Goal: Task Accomplishment & Management: Manage account settings

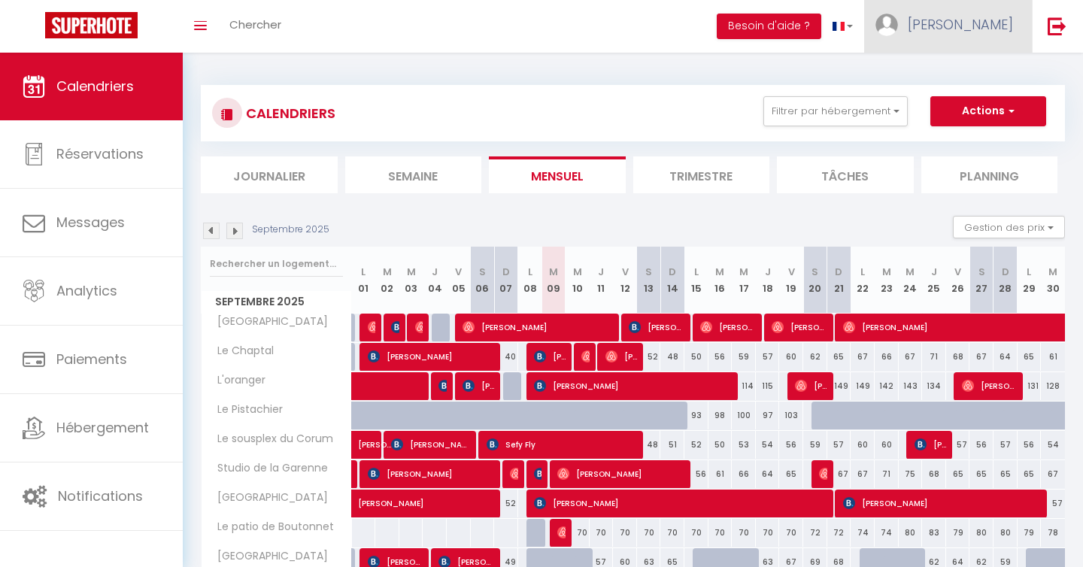
click at [973, 39] on link "[PERSON_NAME]" at bounding box center [948, 26] width 168 height 53
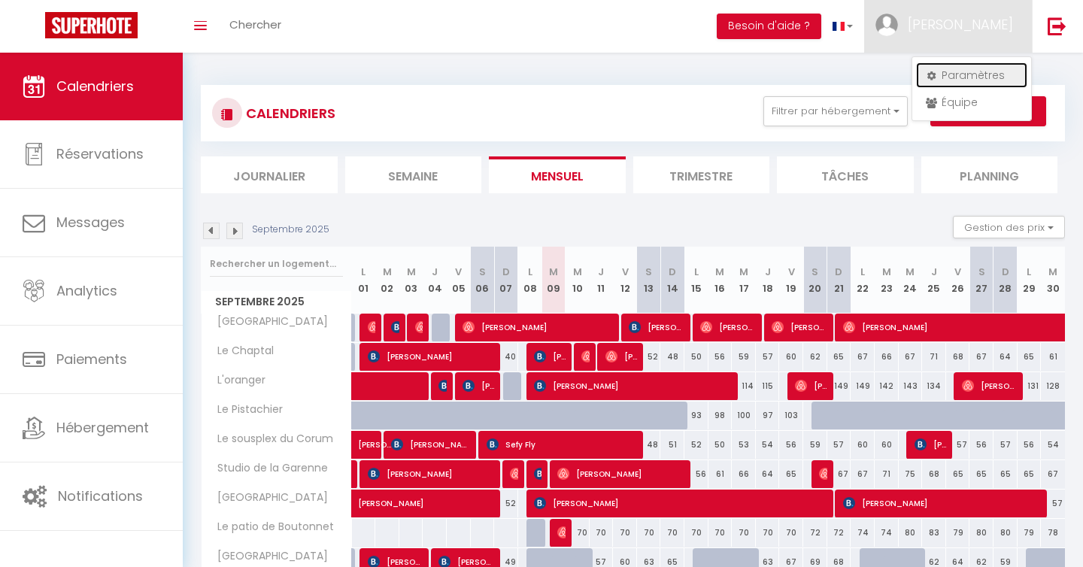
click at [968, 80] on link "Paramètres" at bounding box center [971, 75] width 111 height 26
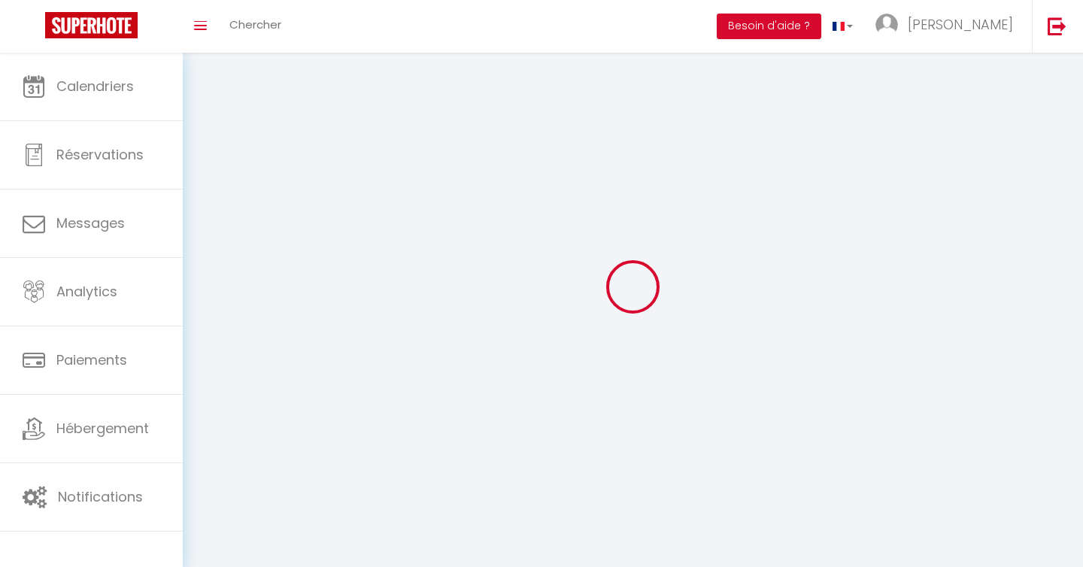
select select "fr"
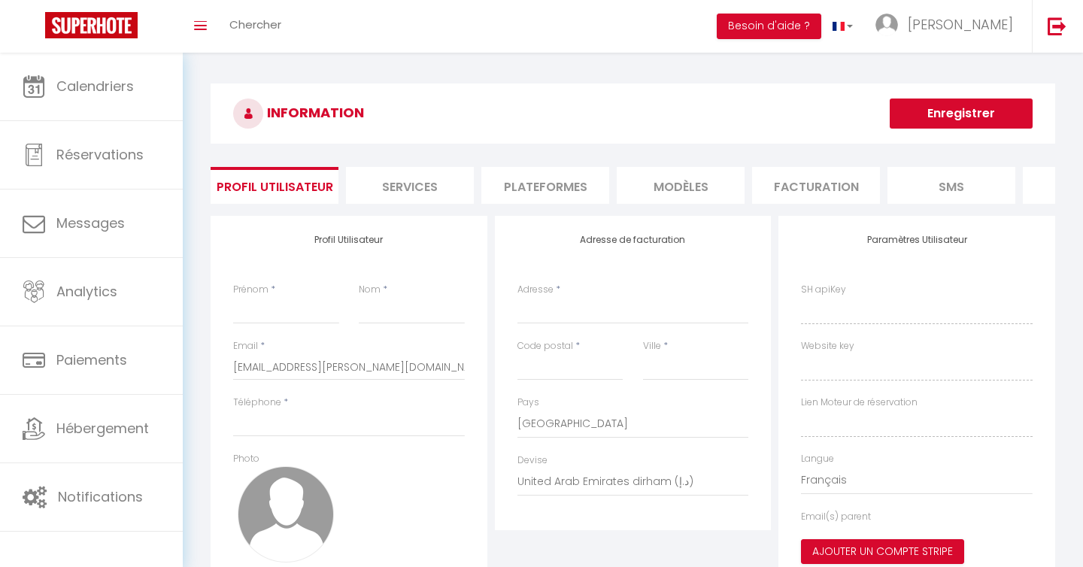
type input "[PERSON_NAME]"
type input "COULM"
type input "0684524105"
type input "[STREET_ADDRESS]"
type input "Saint jean de vedas"
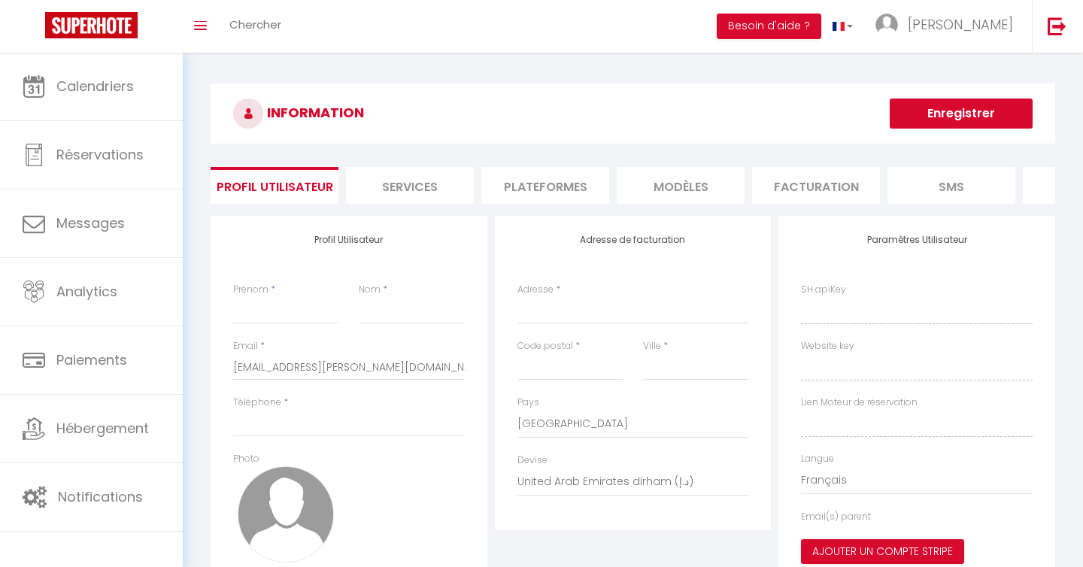
type input "34430"
select select "28"
type input "56F0susgAQXi5jsnq00BuNd8q"
type input "XP4AMUZY4lYxAAjfIe0Ko88iv"
type input "[URL][DOMAIN_NAME]"
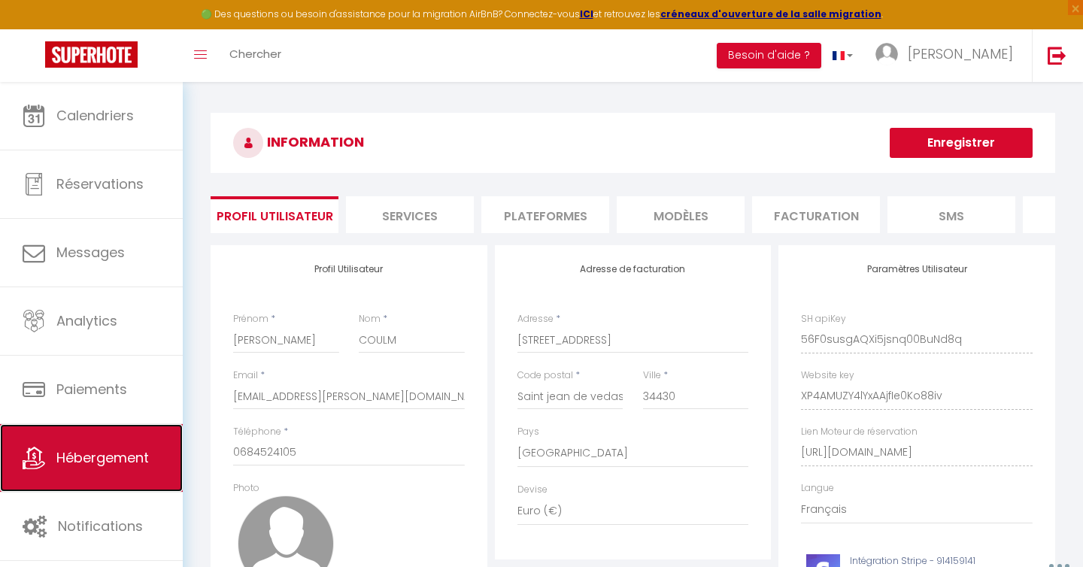
click at [97, 429] on link "Hébergement" at bounding box center [91, 458] width 183 height 68
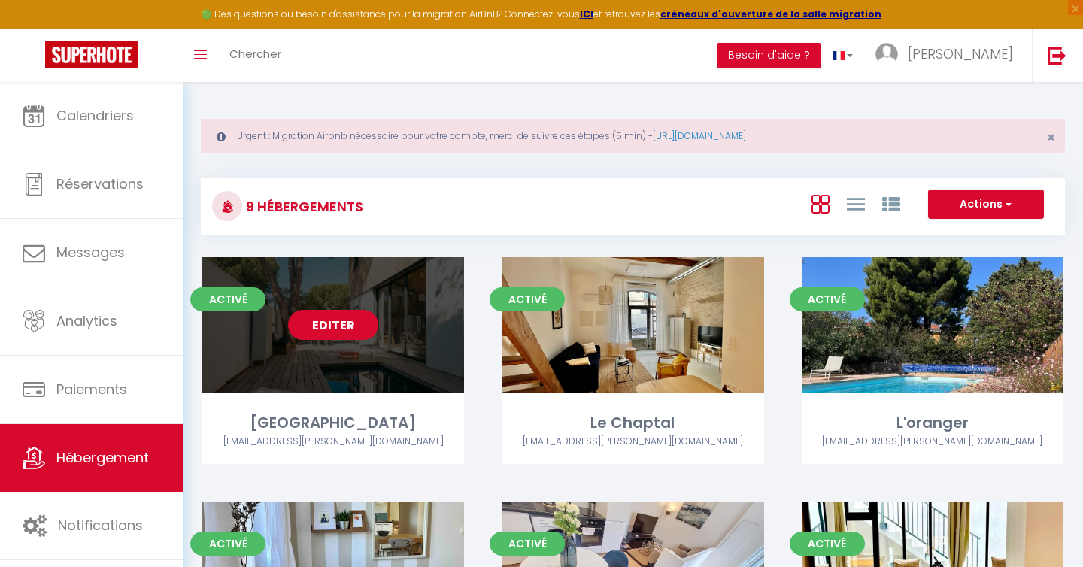
click at [332, 320] on link "Editer" at bounding box center [333, 325] width 90 height 30
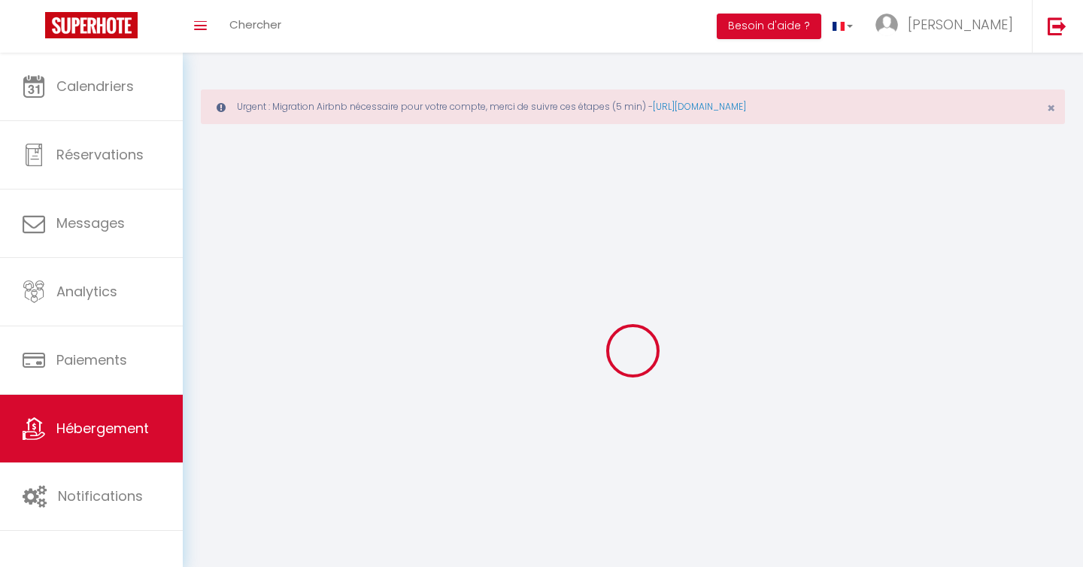
select select
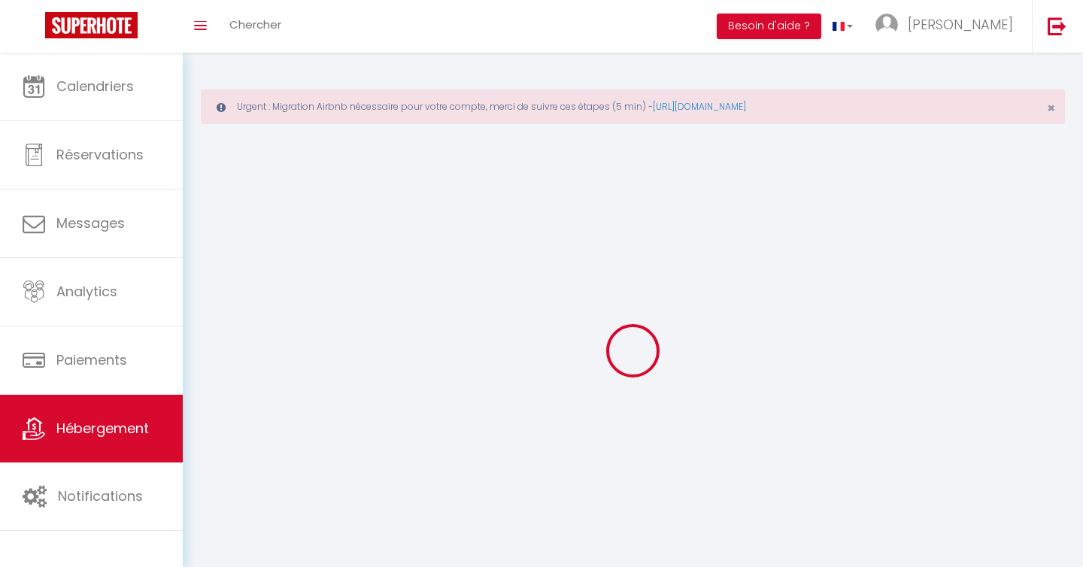
select select "1"
select select
checkbox input "false"
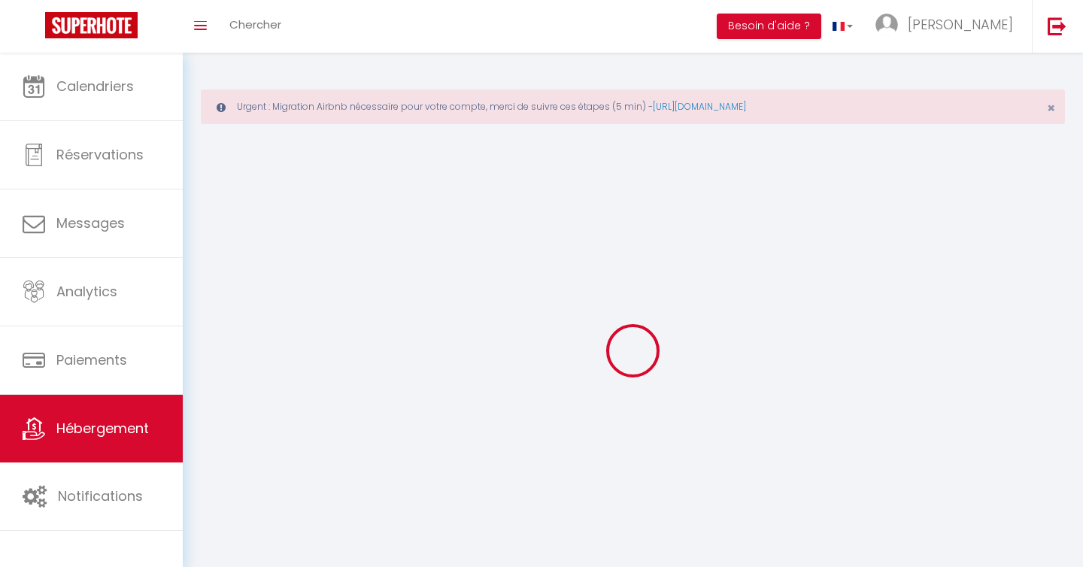
checkbox input "false"
select select "28"
select select
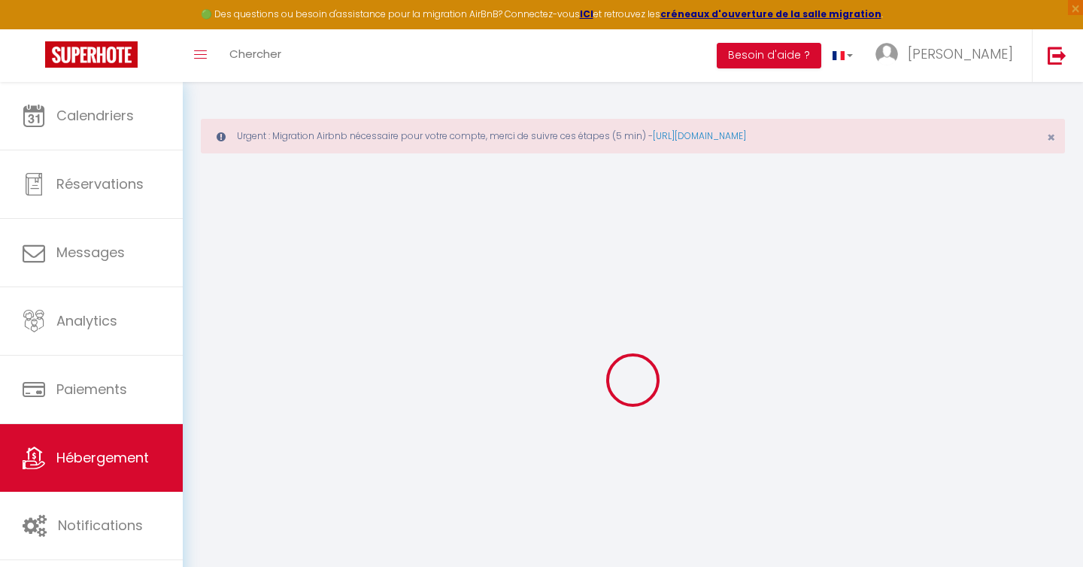
select select
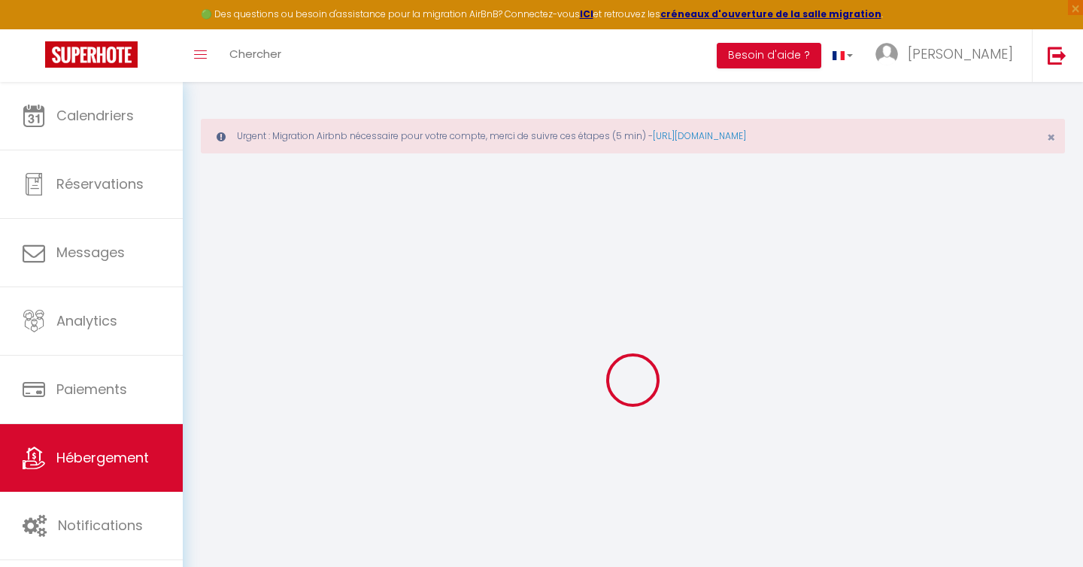
select select
checkbox input "false"
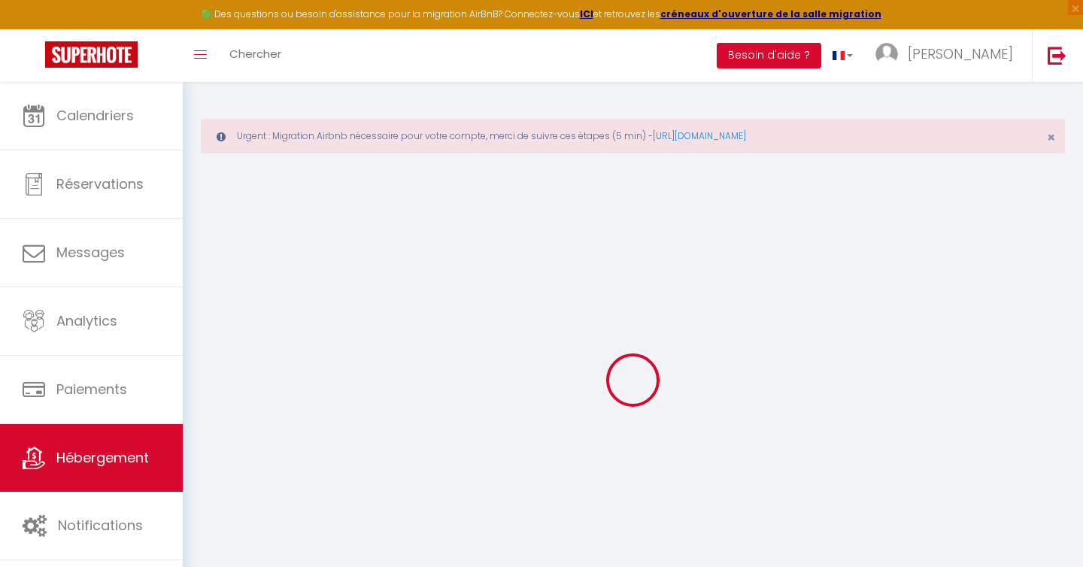
select select
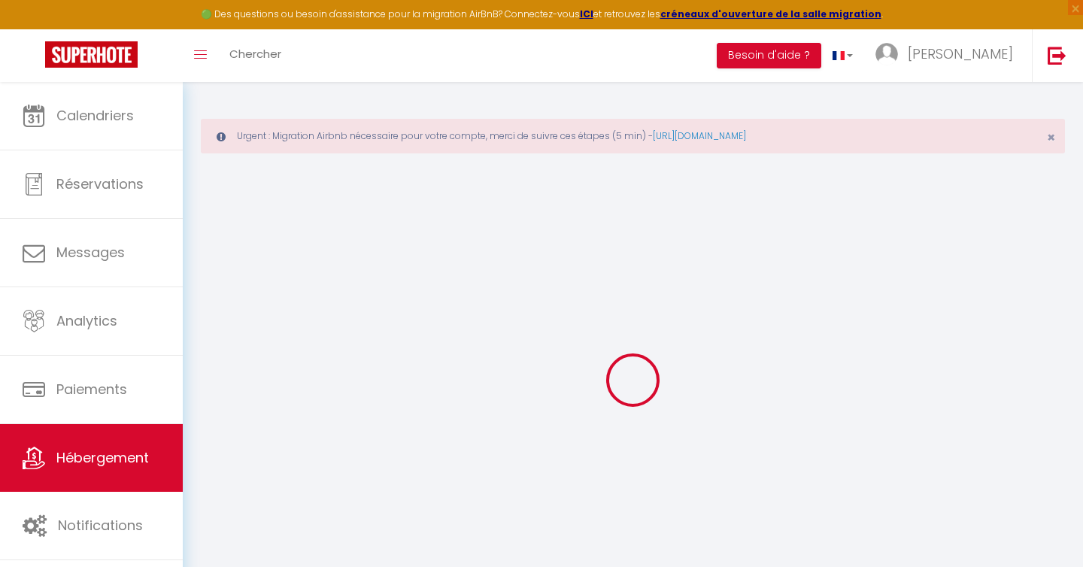
select select
checkbox input "false"
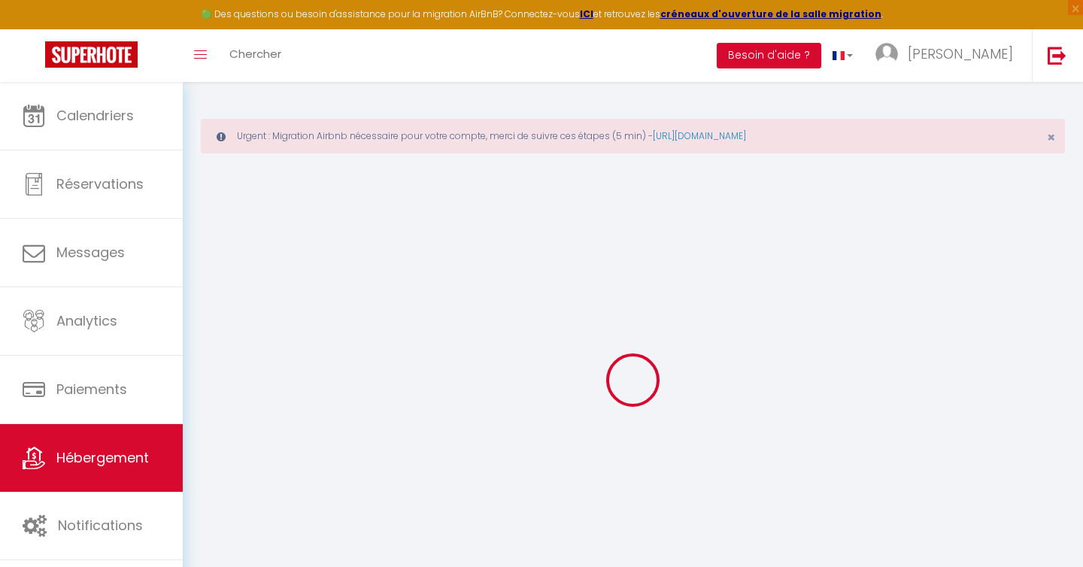
checkbox input "false"
select select
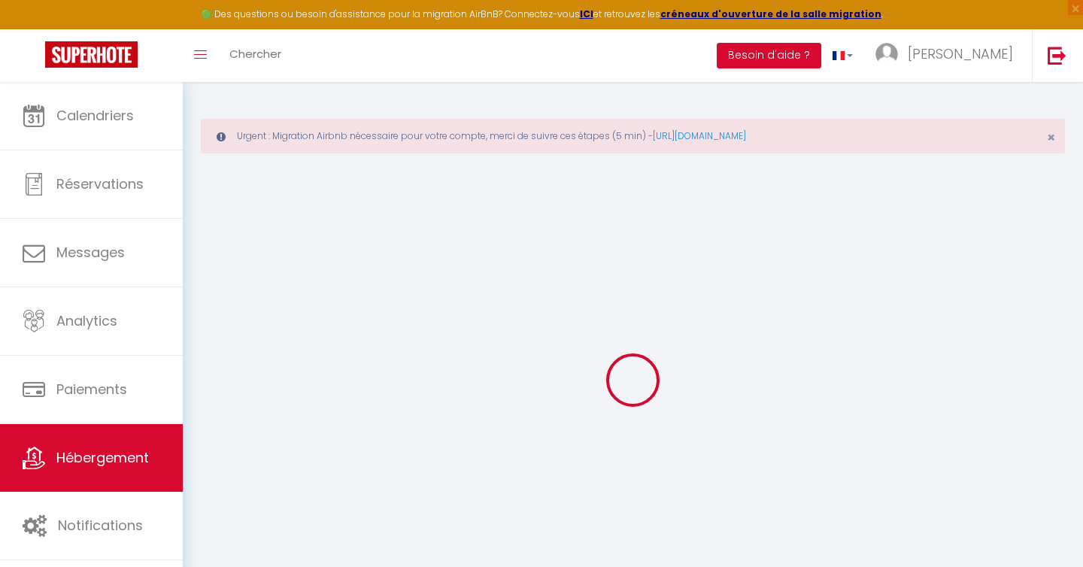
select select
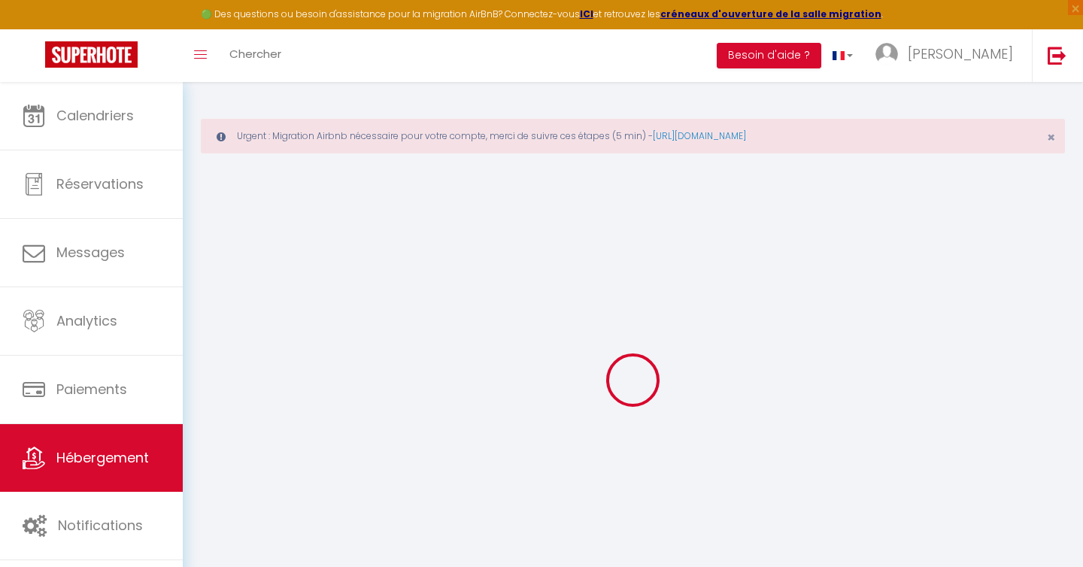
checkbox input "false"
select select
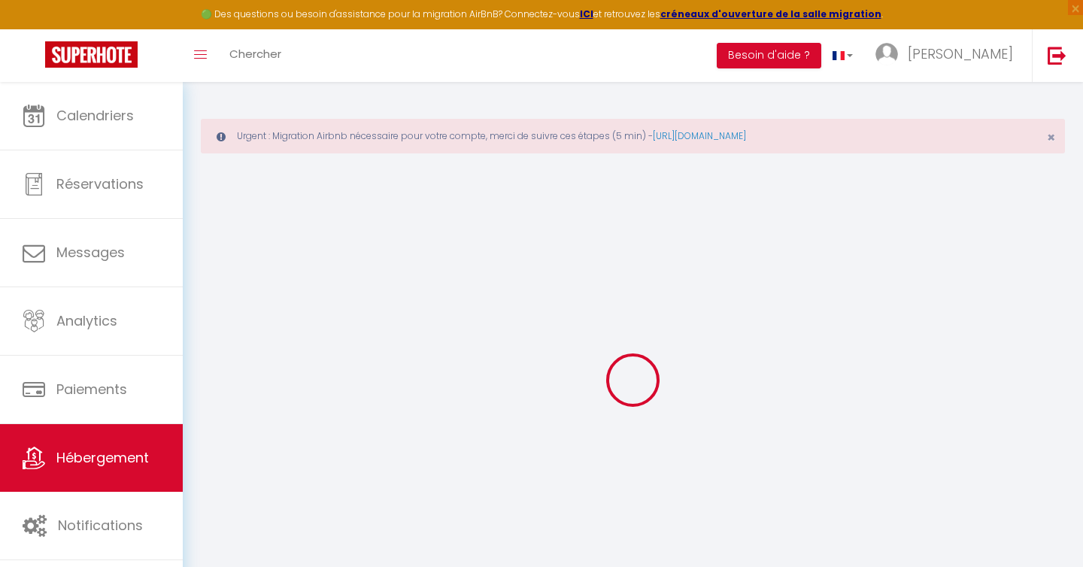
select select
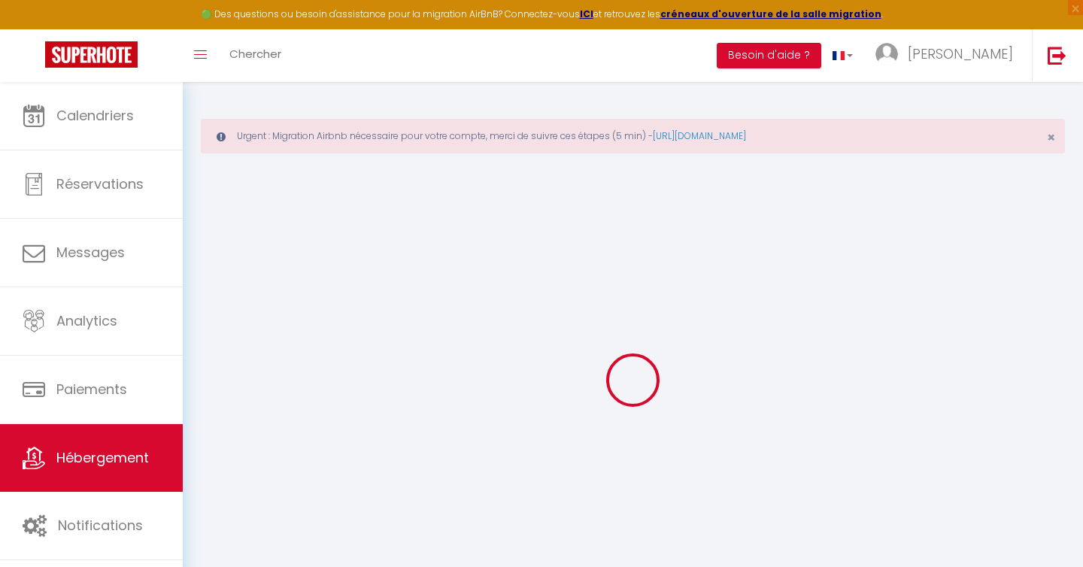
select select
checkbox input "false"
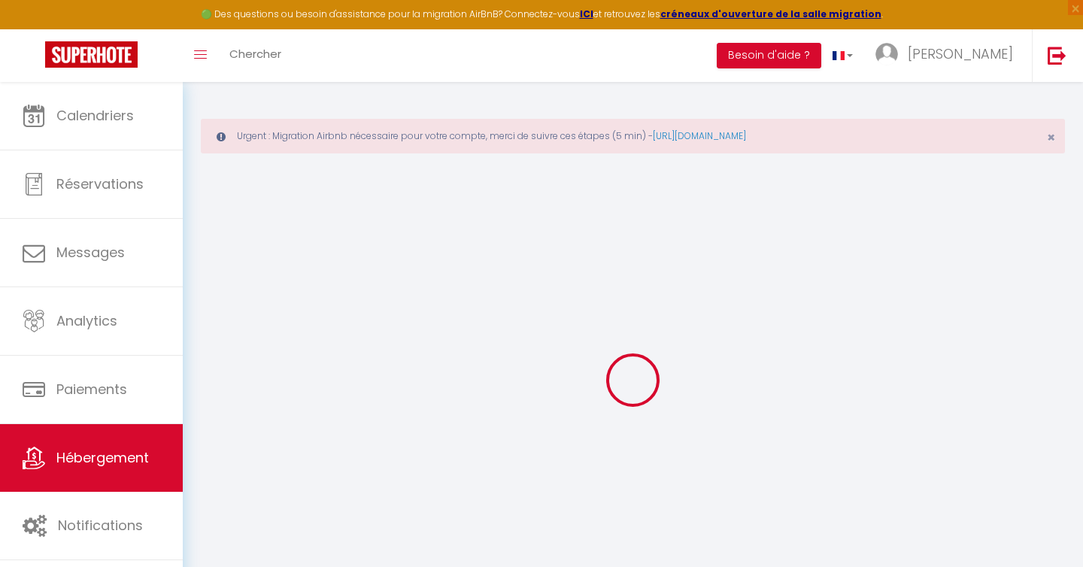
checkbox input "false"
select select
type input "[GEOGRAPHIC_DATA]"
type input "[PERSON_NAME]"
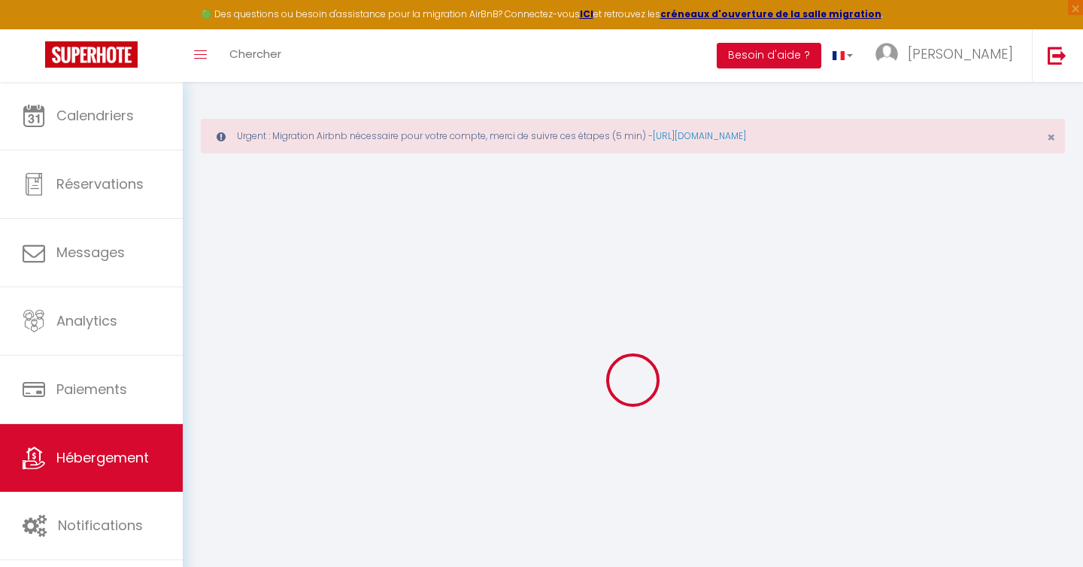
select select "houses"
select select "6"
select select "2"
type input "130"
type input "50"
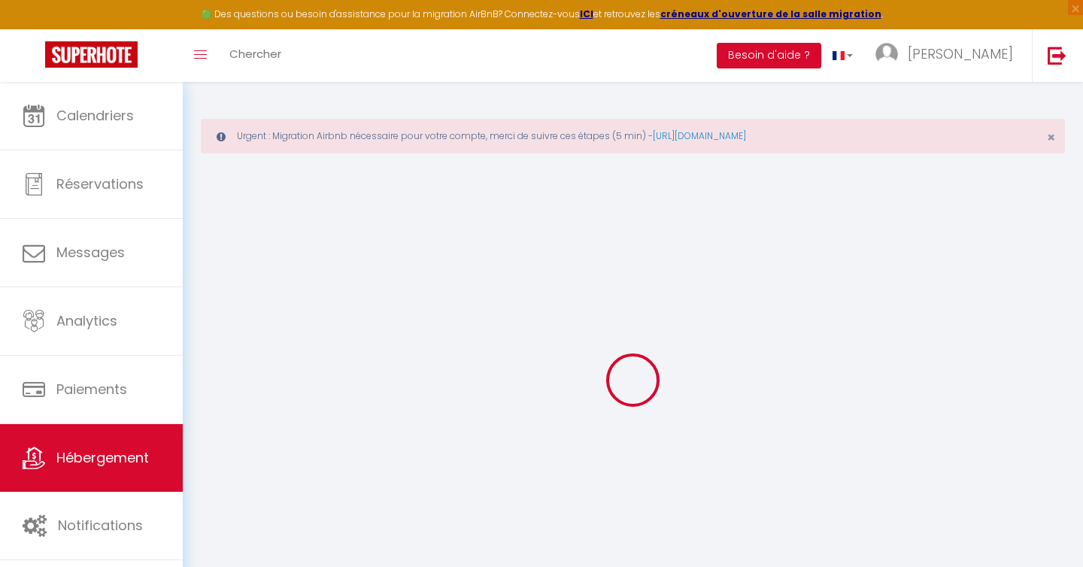
type input "4.50"
type input "400"
select select
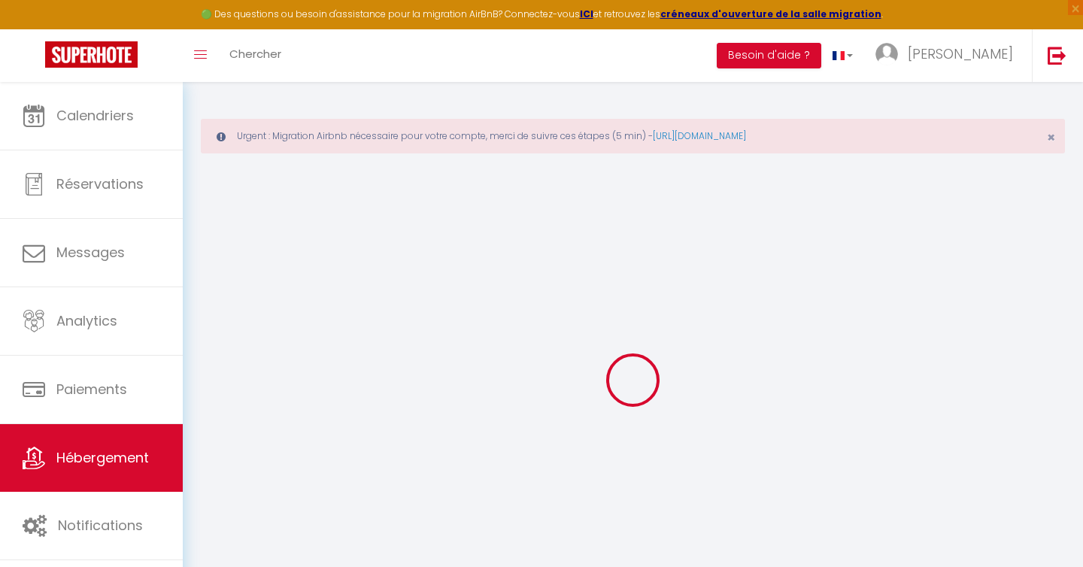
select select
type input "[STREET_ADDRESS]"
type input "34430"
type input "[GEOGRAPHIC_DATA]"
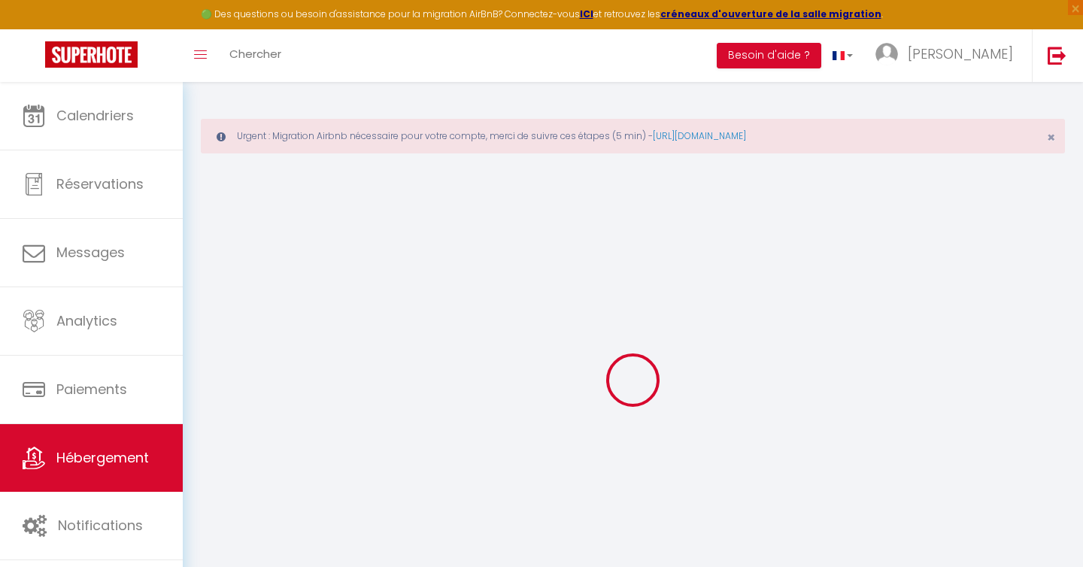
type input "[EMAIL_ADDRESS][PERSON_NAME][DOMAIN_NAME]"
select select "5403"
checkbox input "true"
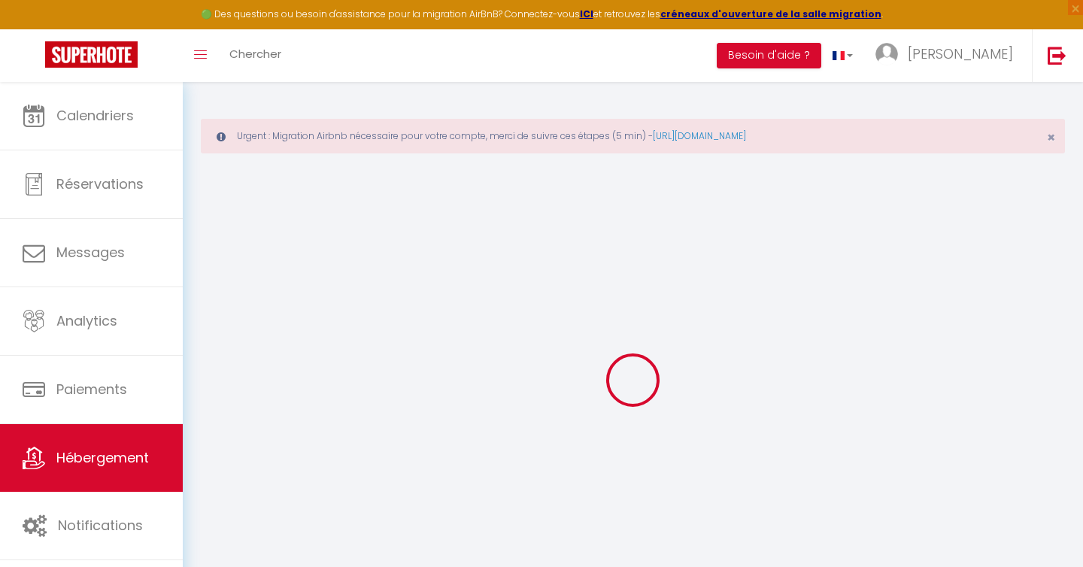
checkbox input "false"
type input "0"
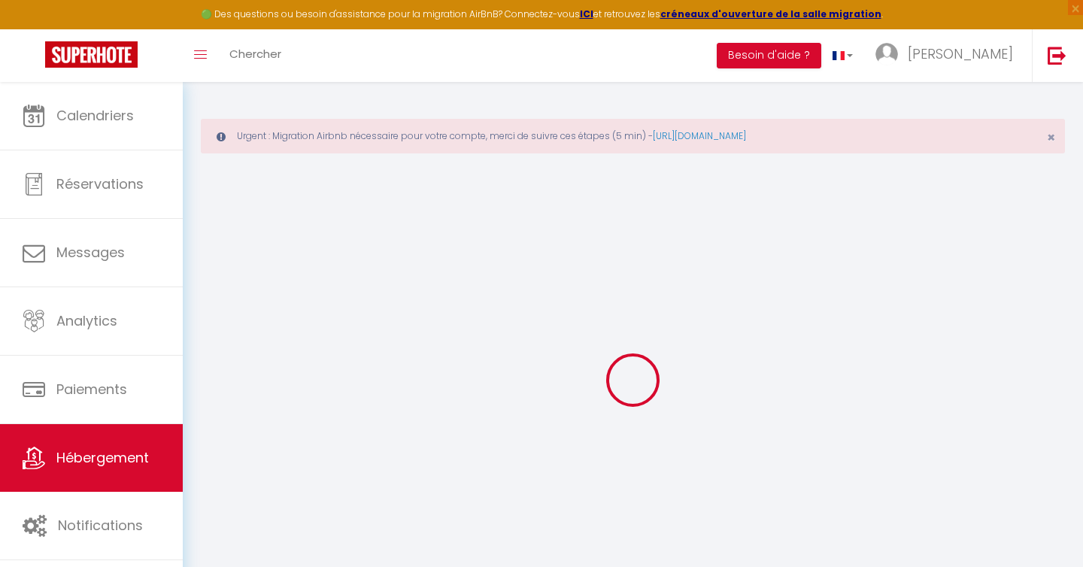
select select
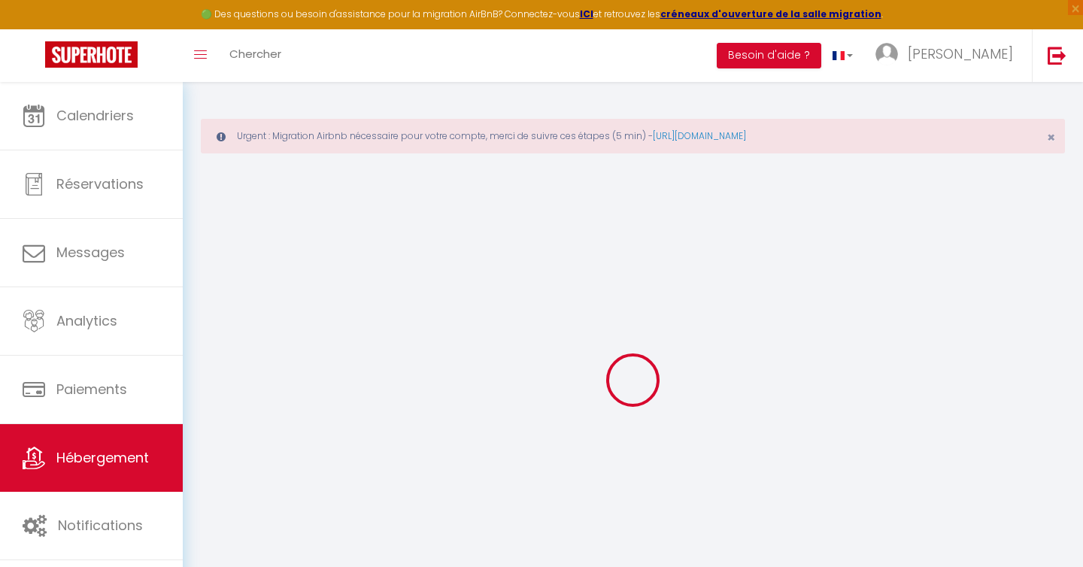
checkbox input "true"
checkbox input "false"
select select "+ 22 %"
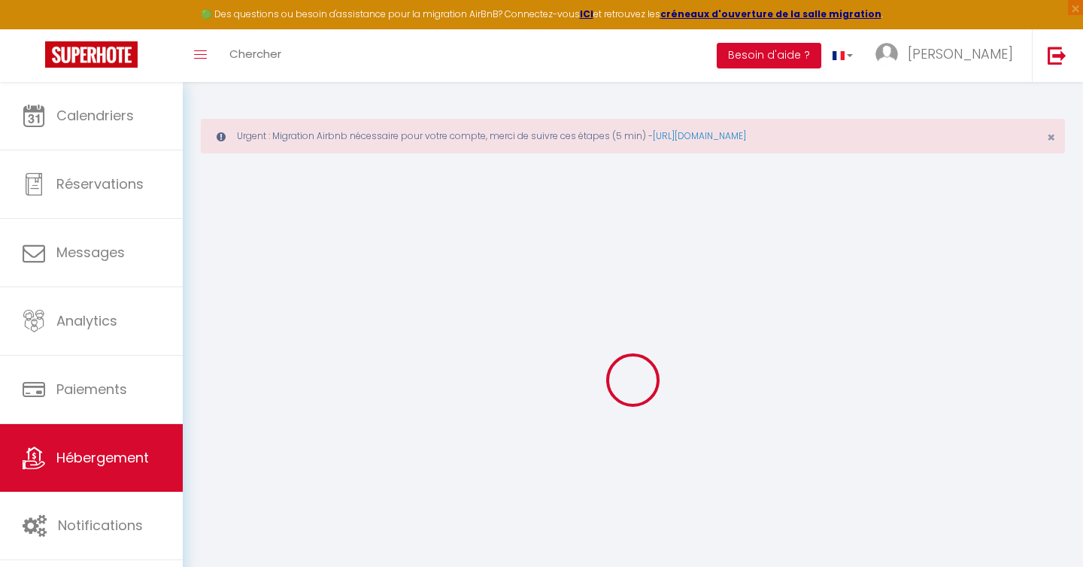
select select "+ 22 %"
select select "+ 7 %"
select select
checkbox input "true"
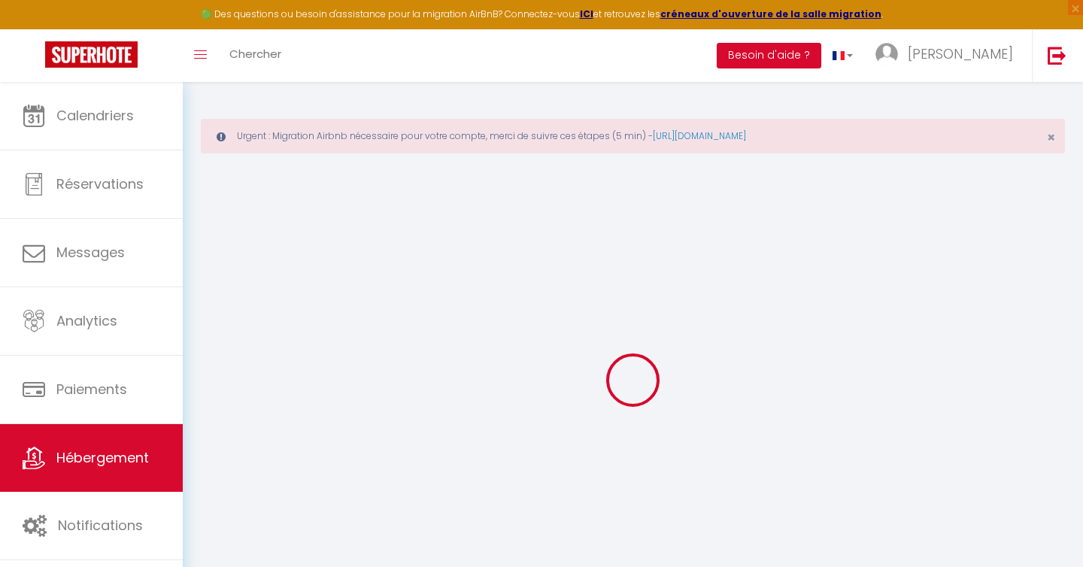
checkbox input "true"
checkbox input "false"
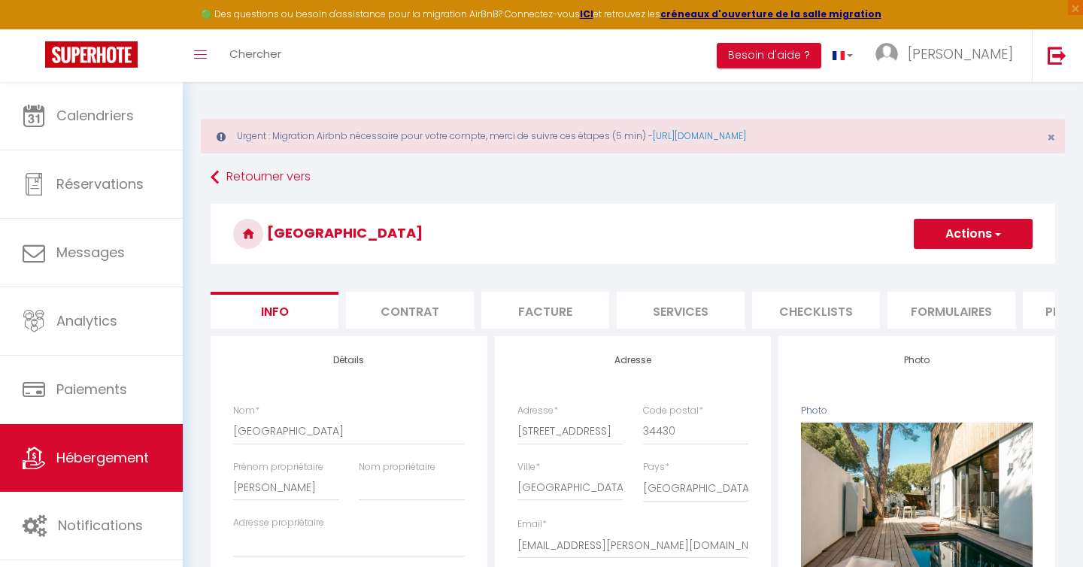
select select
checkbox input "true"
checkbox input "false"
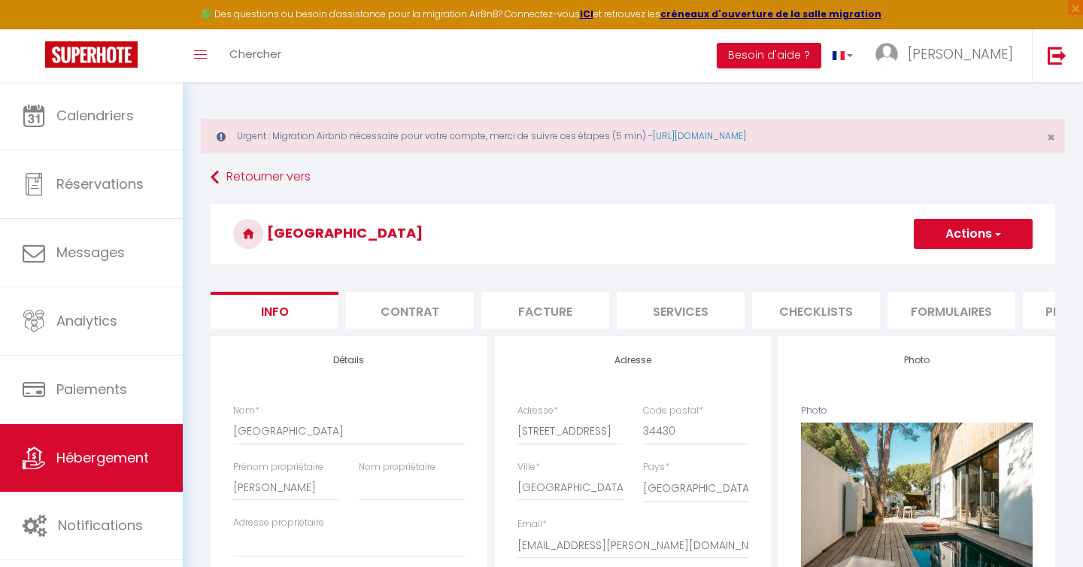
select select "3927-853695640833853569"
click at [950, 308] on li "Plateformes" at bounding box center [971, 310] width 128 height 37
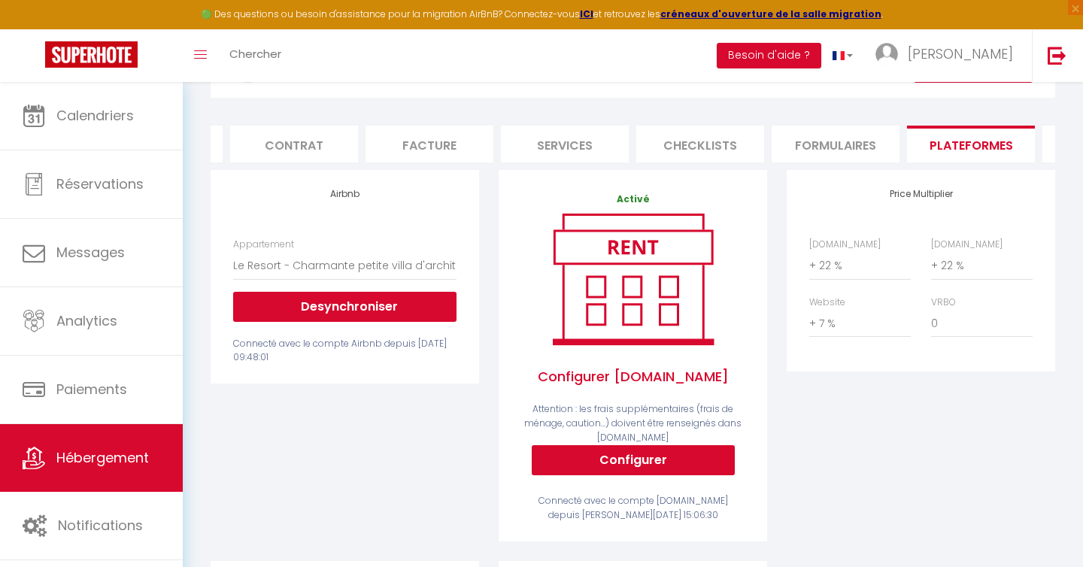
scroll to position [157, 0]
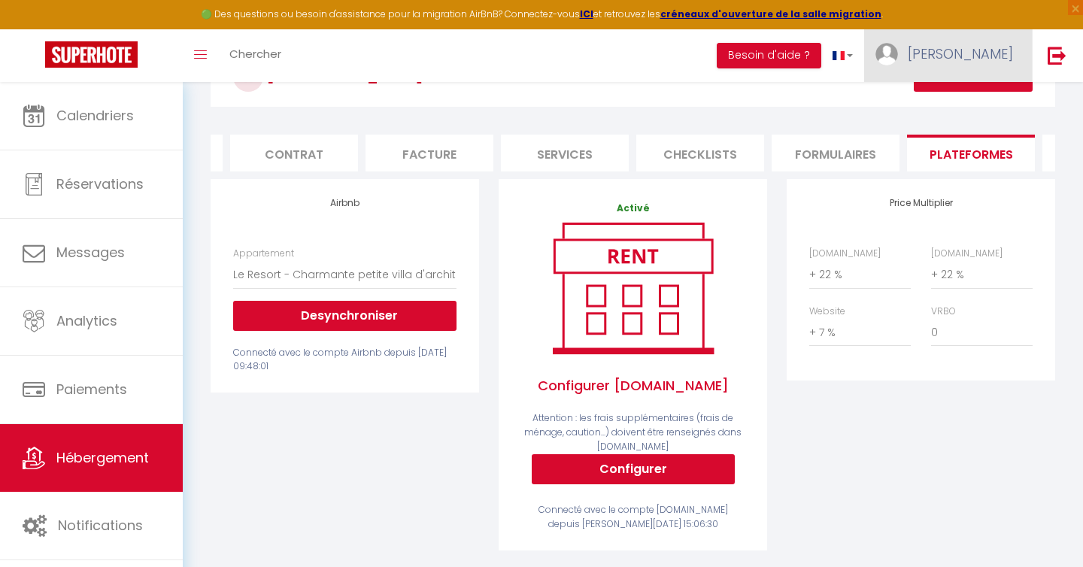
click at [1002, 62] on span "[PERSON_NAME]" at bounding box center [960, 53] width 105 height 19
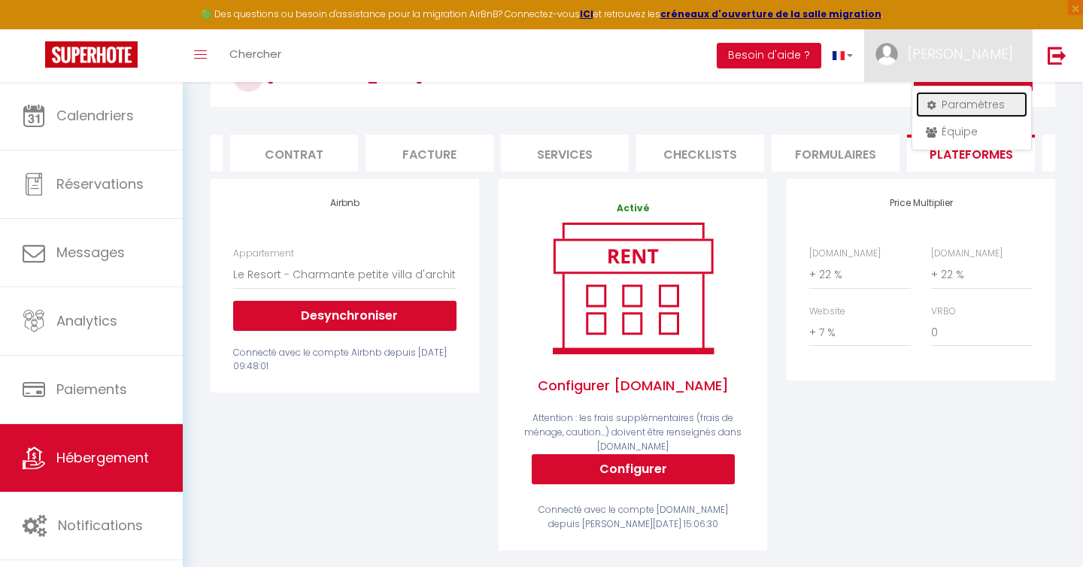
click at [968, 108] on link "Paramètres" at bounding box center [971, 105] width 111 height 26
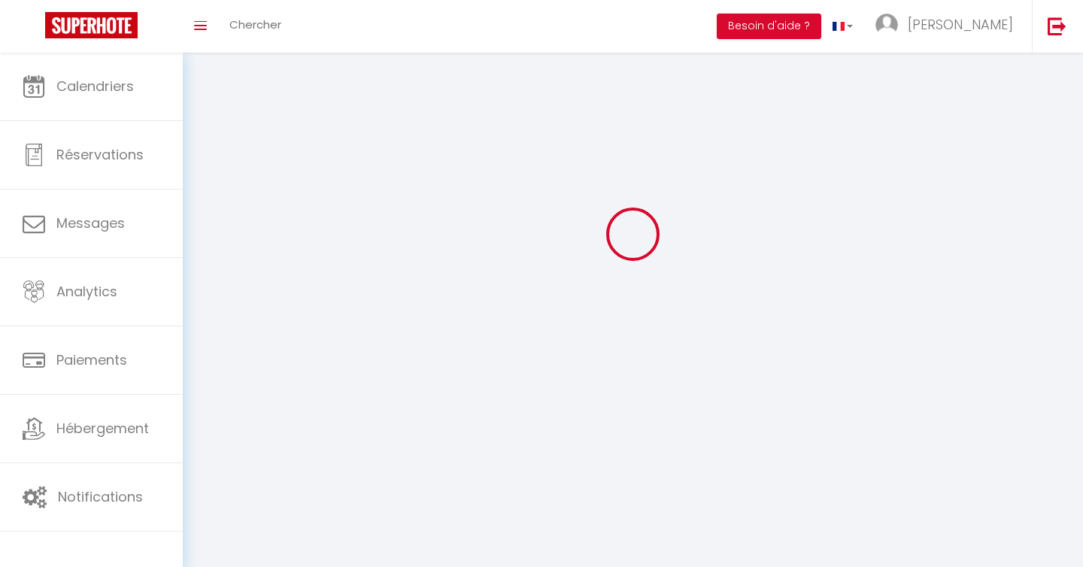
select select "fr"
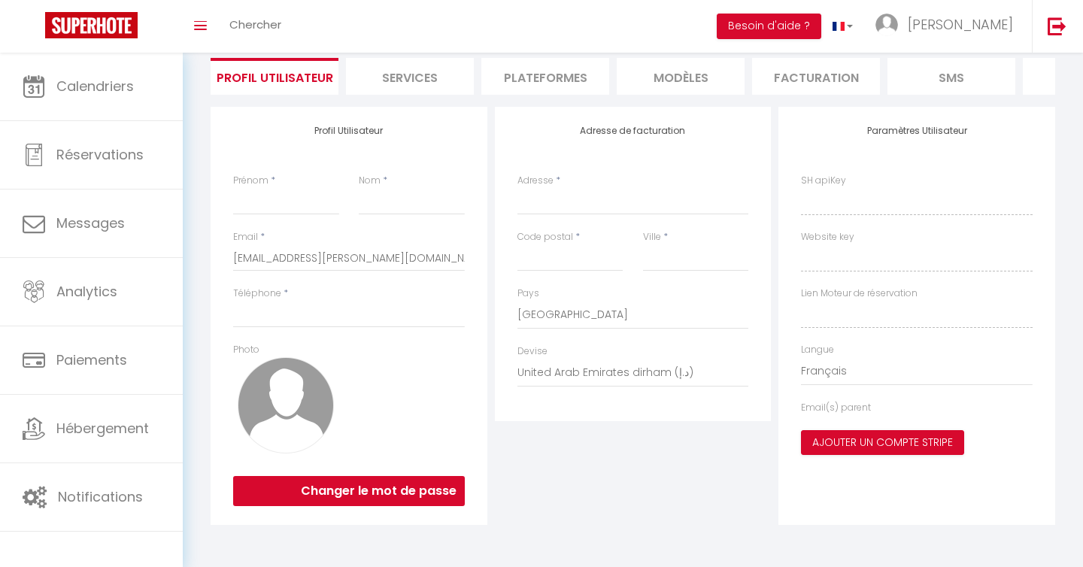
type input "[PERSON_NAME]"
type input "COULM"
type input "0684524105"
type input "[STREET_ADDRESS]"
type input "Saint jean de vedas"
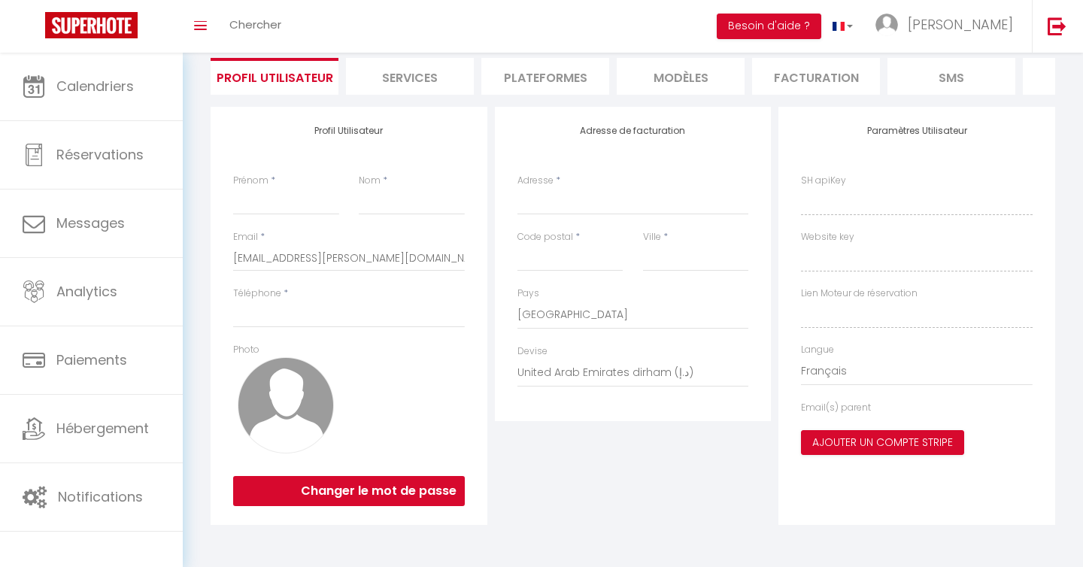
type input "34430"
select select "28"
type input "56F0susgAQXi5jsnq00BuNd8q"
type input "XP4AMUZY4lYxAAjfIe0Ko88iv"
type input "[URL][DOMAIN_NAME]"
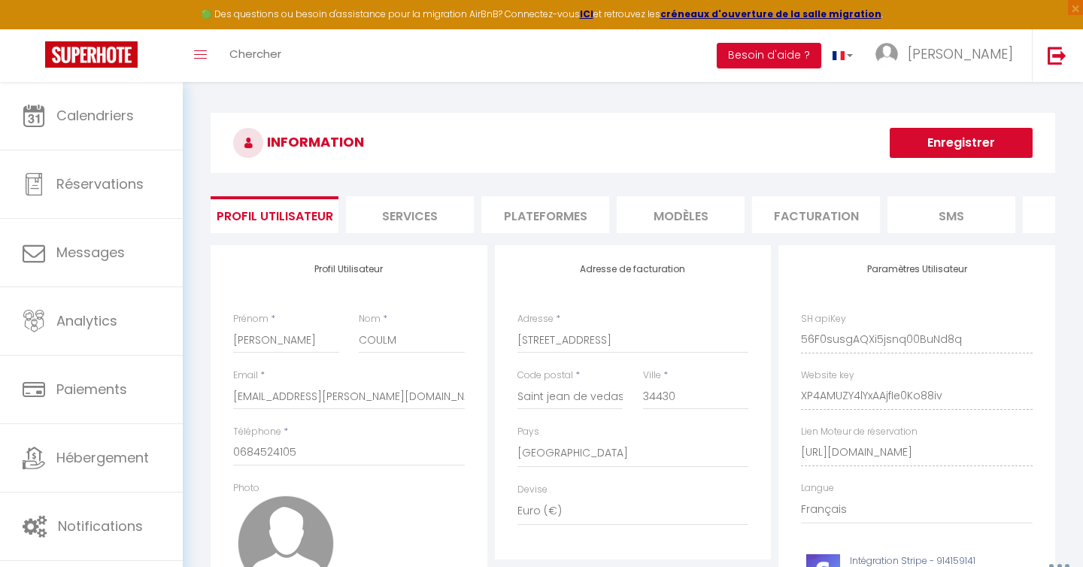
click at [567, 140] on h3 "INFORMATION" at bounding box center [633, 143] width 844 height 60
click at [550, 225] on li "Plateformes" at bounding box center [545, 214] width 128 height 37
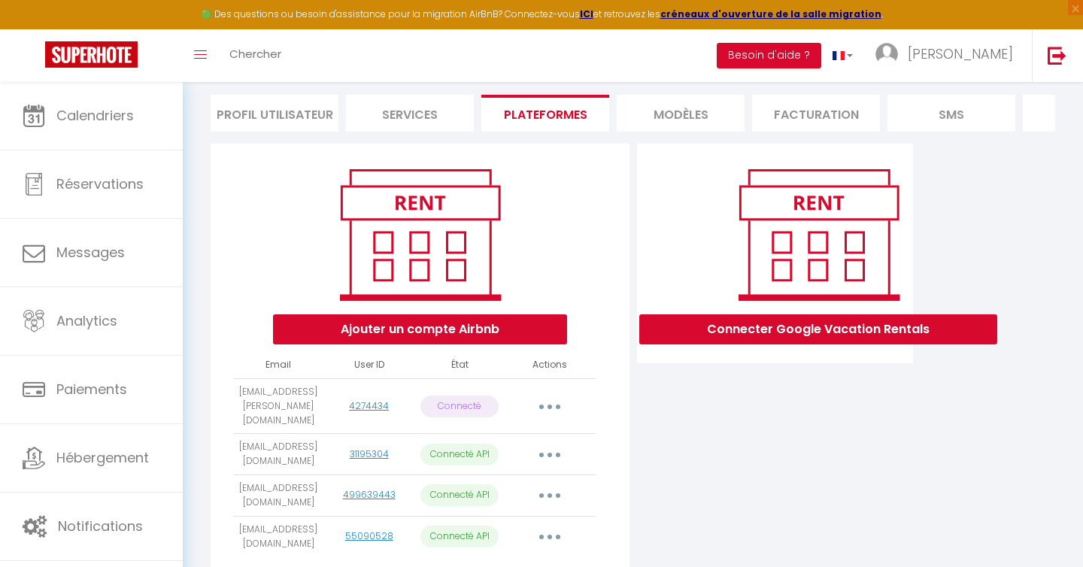
scroll to position [173, 0]
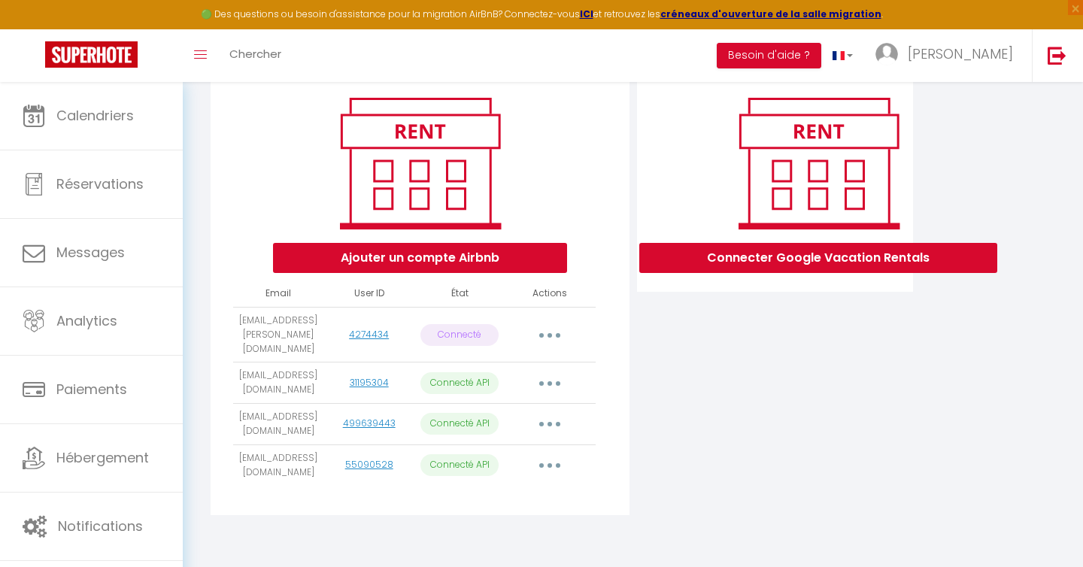
click at [549, 333] on icon "button" at bounding box center [549, 335] width 5 height 5
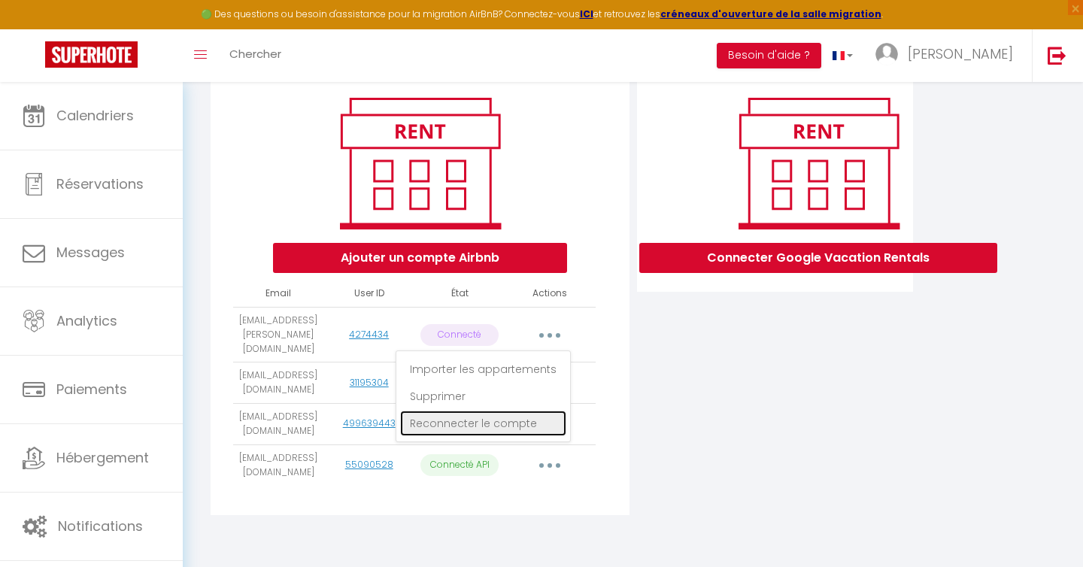
click at [498, 411] on link "Reconnecter le compte" at bounding box center [483, 424] width 166 height 26
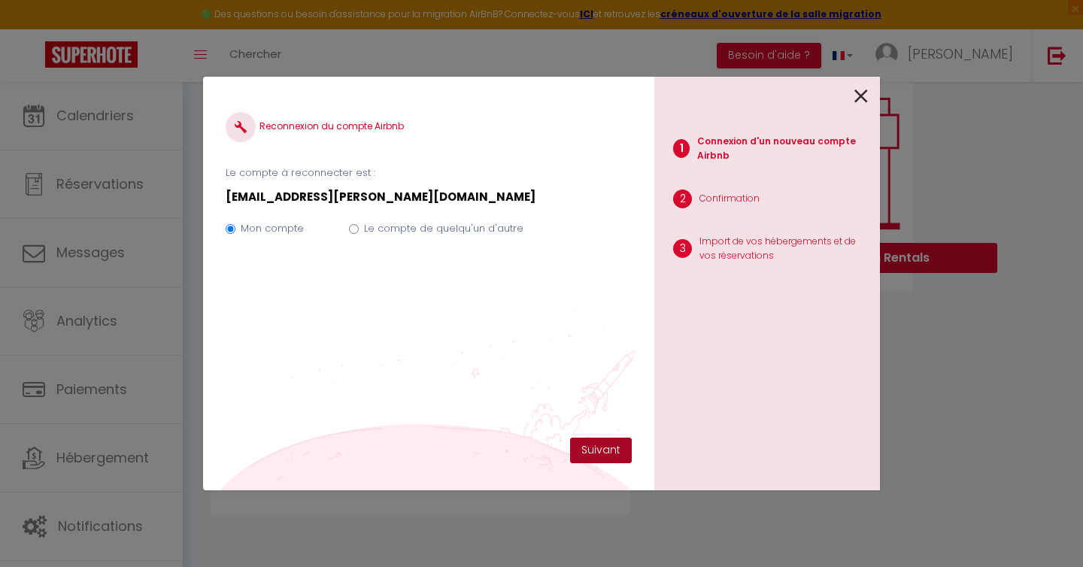
click at [601, 450] on button "Suivant" at bounding box center [601, 451] width 62 height 26
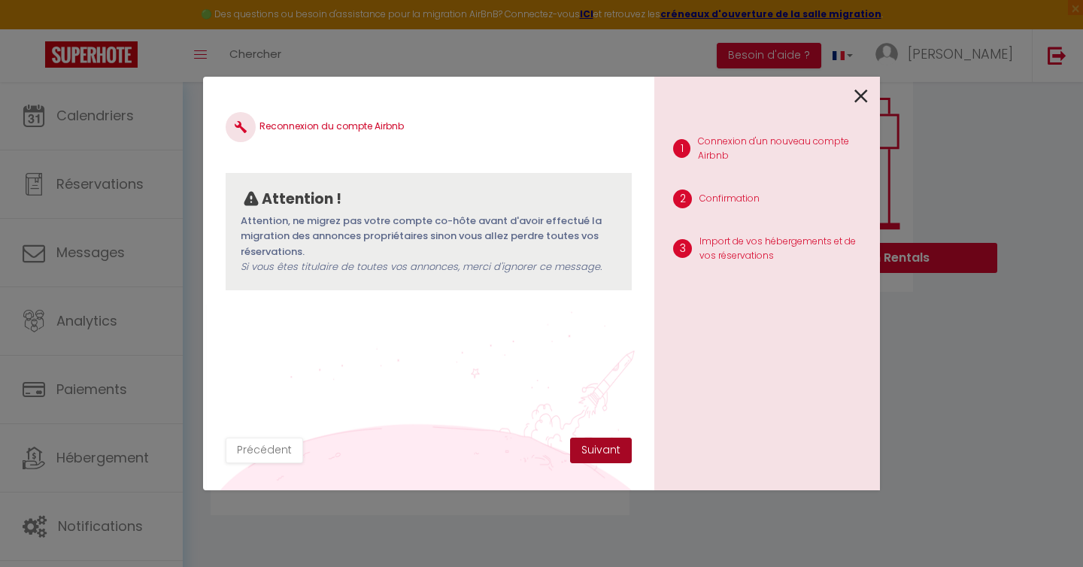
click at [603, 457] on button "Suivant" at bounding box center [601, 451] width 62 height 26
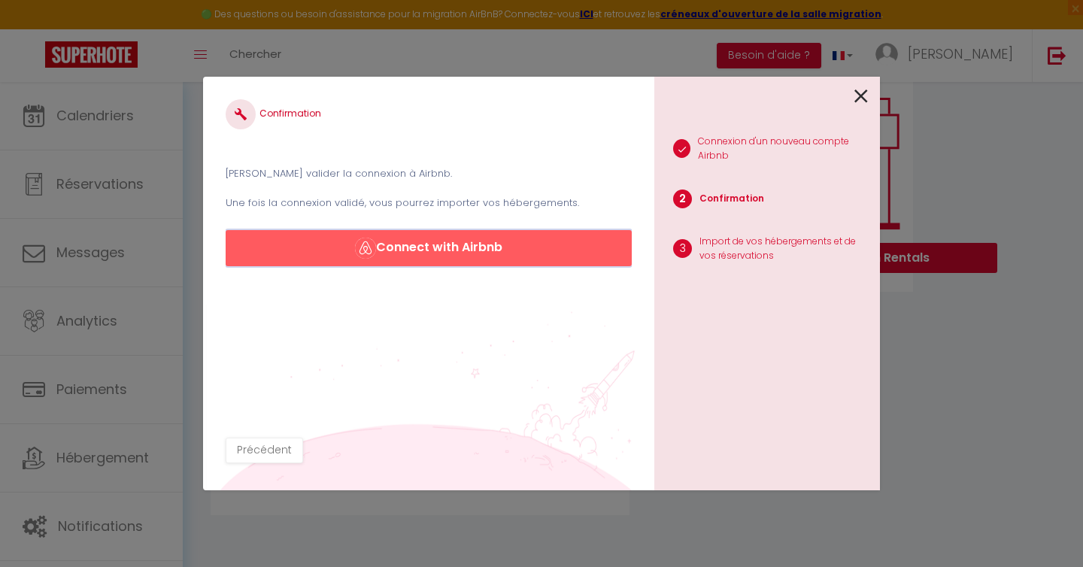
click at [474, 248] on button "Connect with Airbnb" at bounding box center [429, 248] width 406 height 36
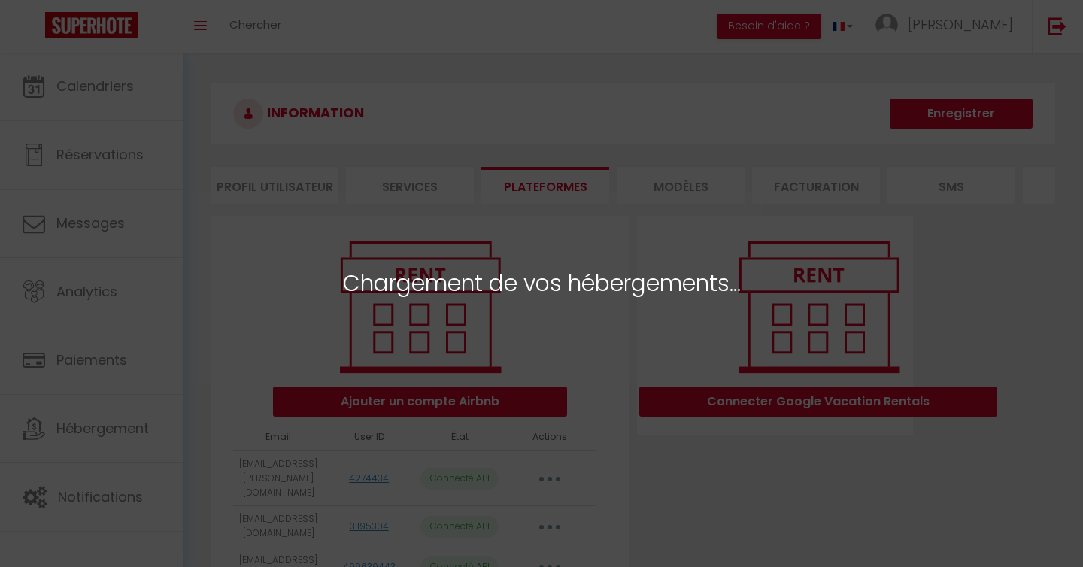
select select "30478"
select select "27522"
select select "27523"
select select "30662"
select select "66862"
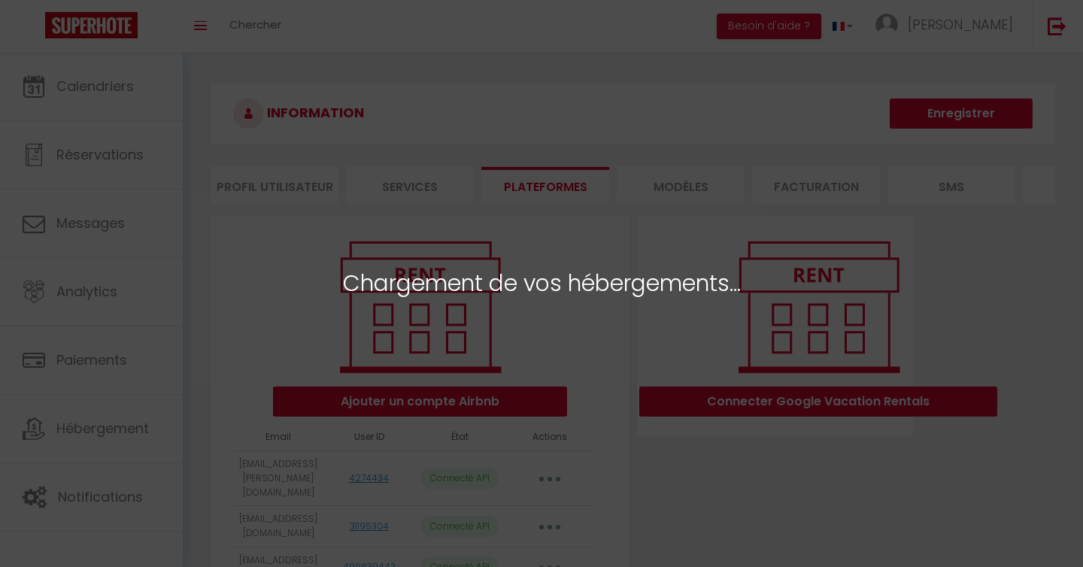
select select "72866"
select select "76703"
select select "69923"
select select "63730"
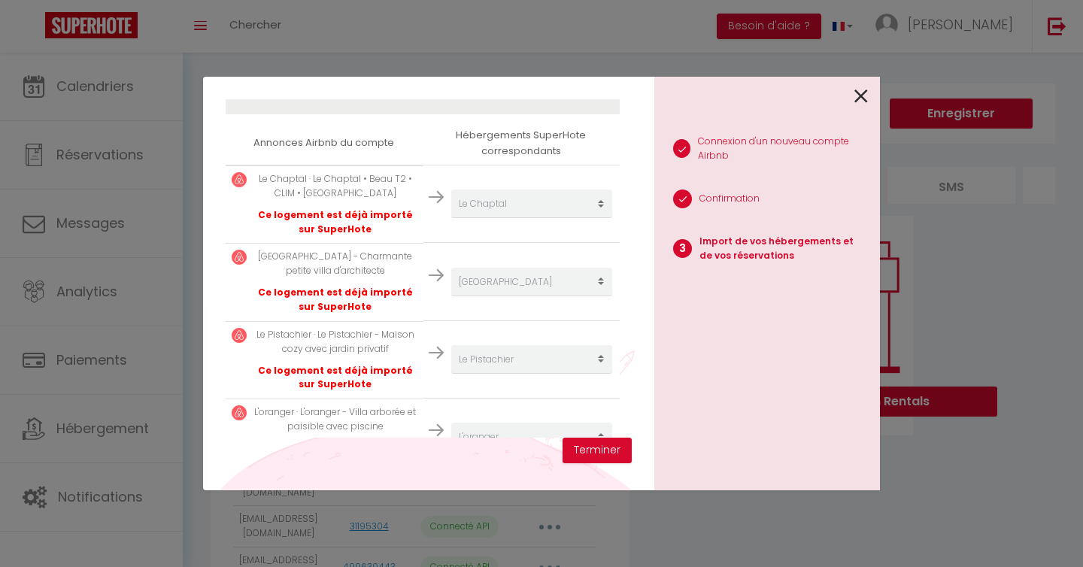
scroll to position [266, 0]
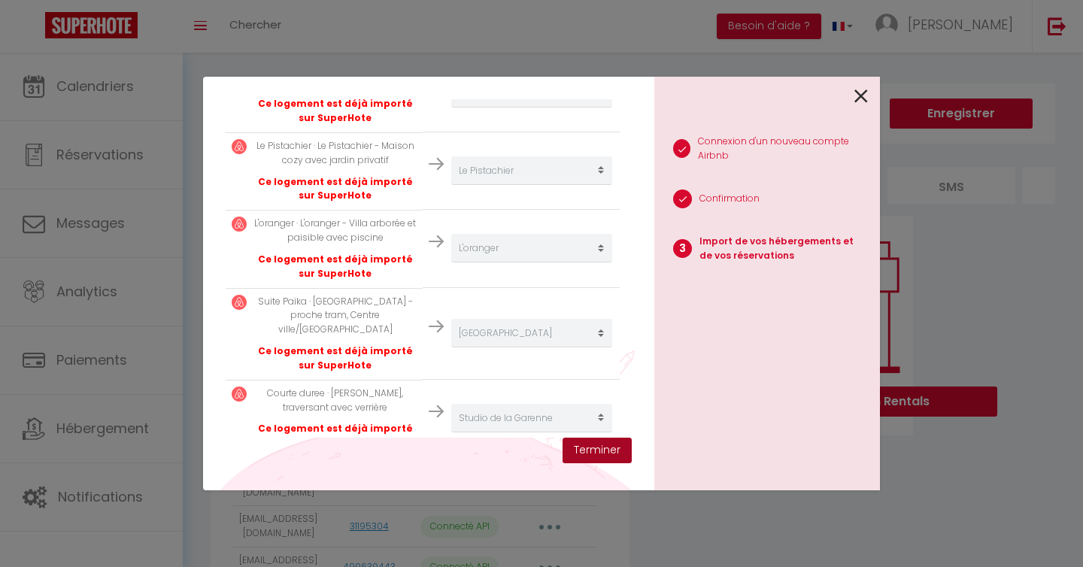
click at [598, 441] on button "Terminer" at bounding box center [596, 451] width 69 height 26
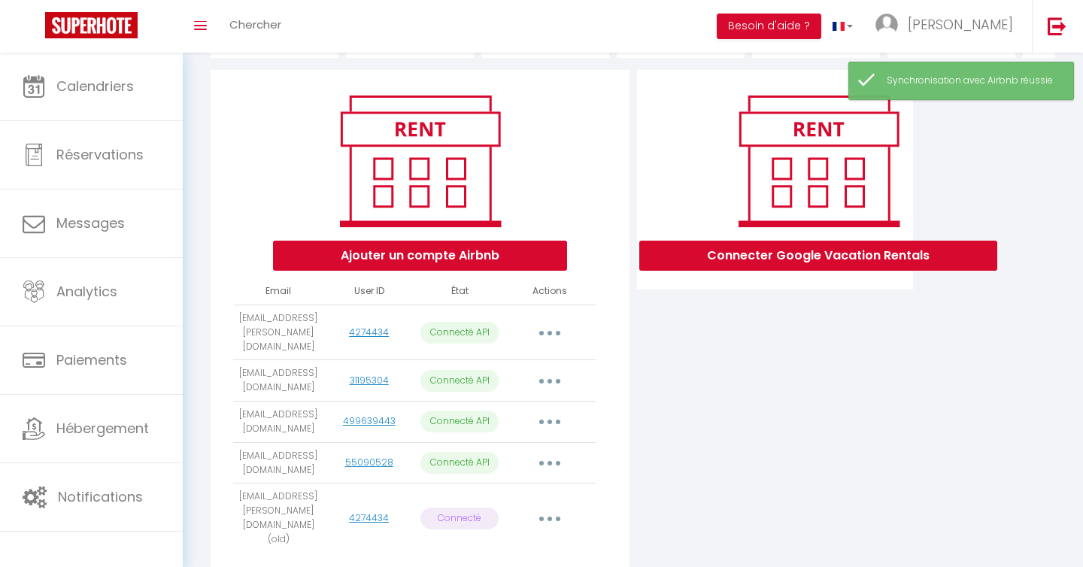
scroll to position [153, 0]
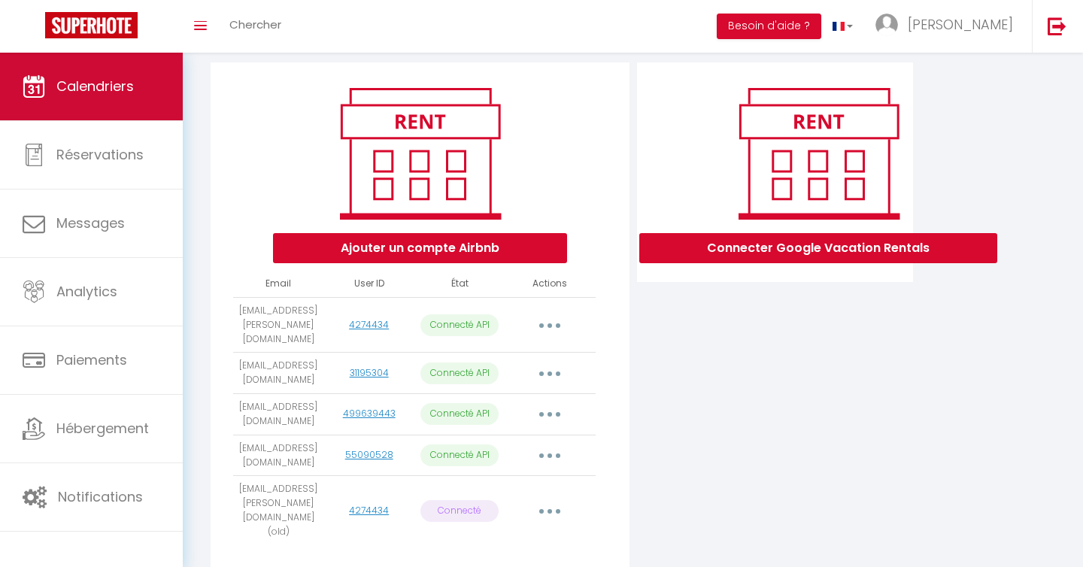
click at [140, 105] on link "Calendriers" at bounding box center [91, 87] width 183 height 68
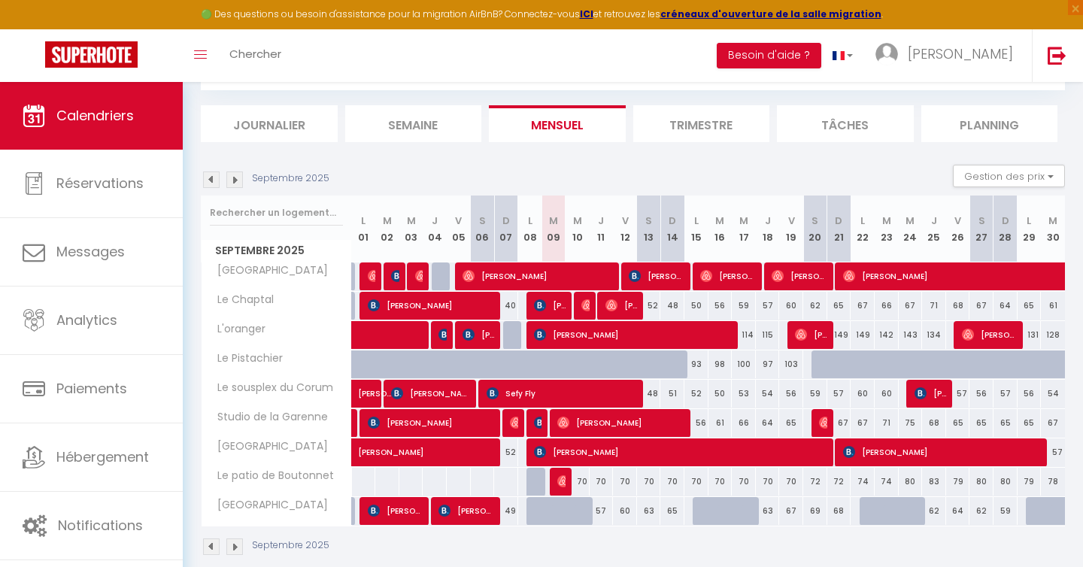
scroll to position [147, 0]
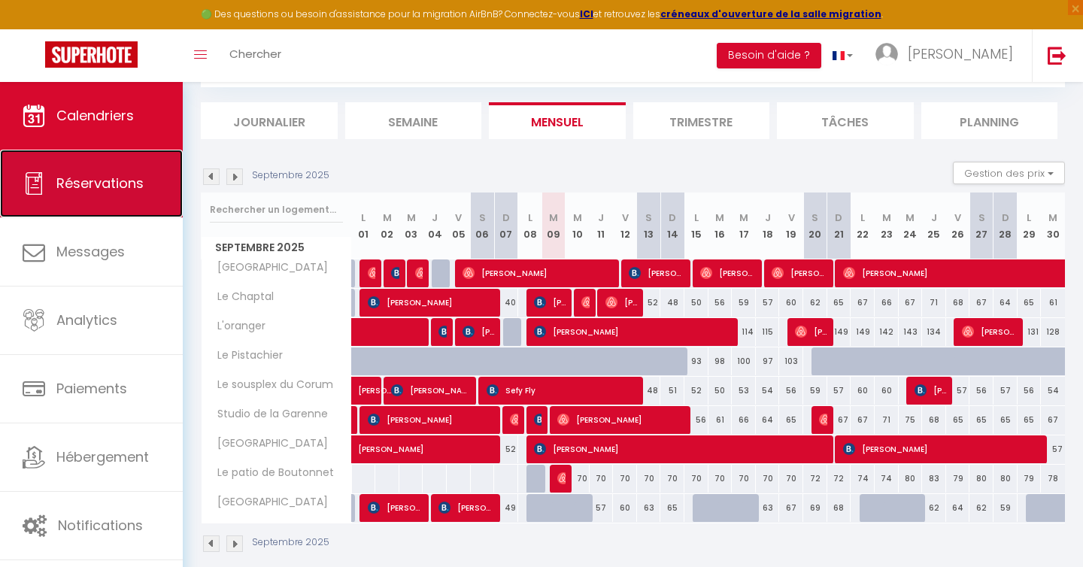
click at [147, 182] on link "Réservations" at bounding box center [91, 184] width 183 height 68
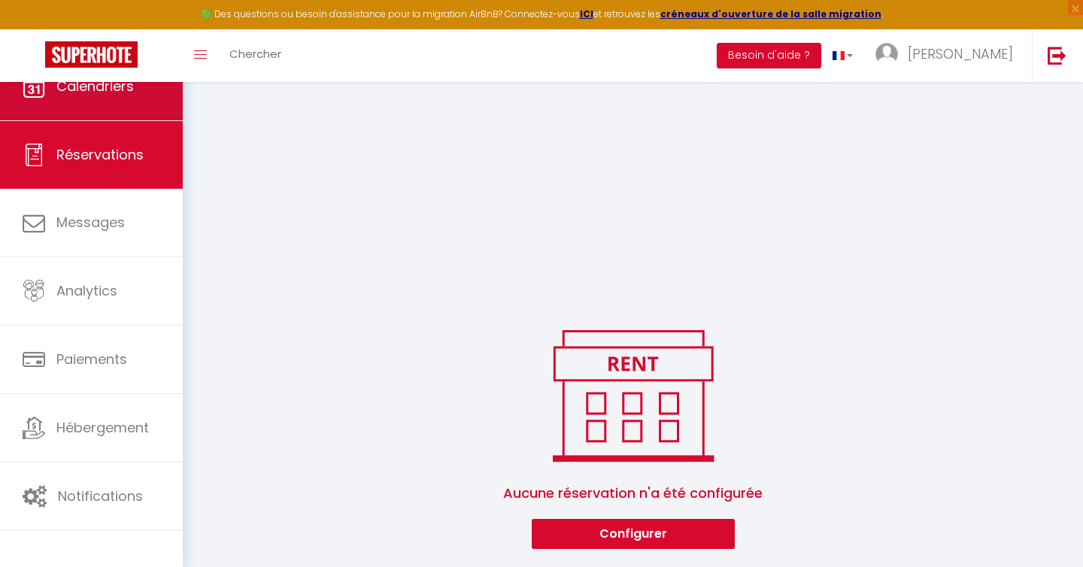
scroll to position [385, 0]
click at [136, 92] on link "Calendriers" at bounding box center [91, 87] width 183 height 68
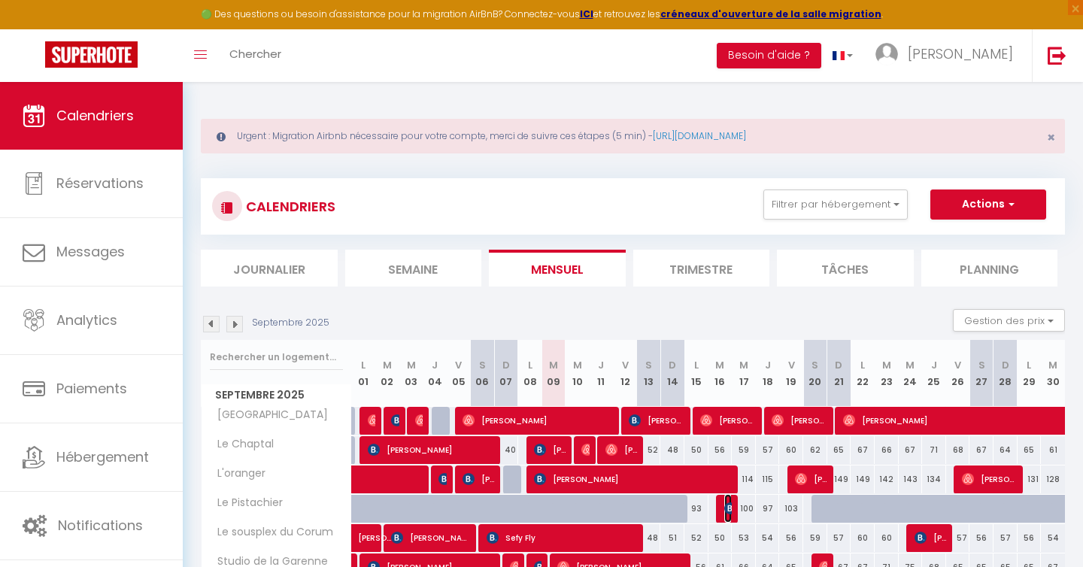
click at [728, 505] on img at bounding box center [730, 508] width 12 height 12
select select "OK"
select select "KO"
select select "0"
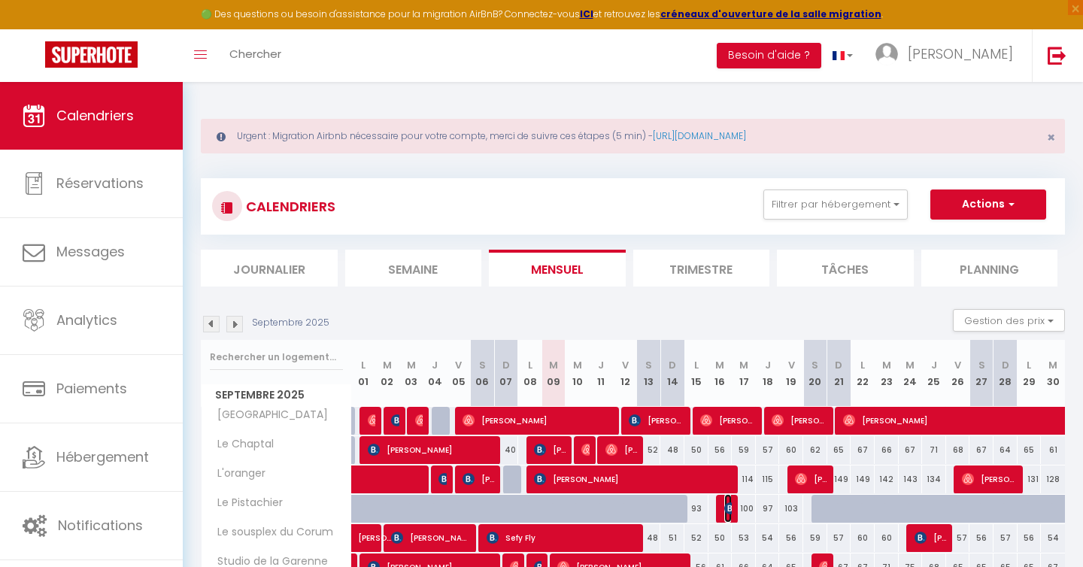
select select "1"
select select
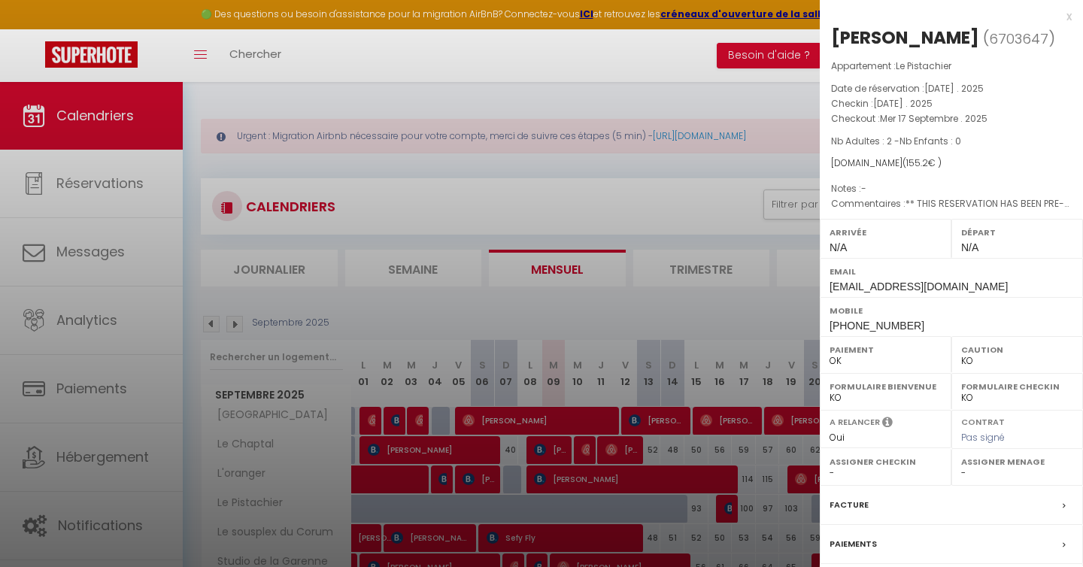
click at [700, 450] on div at bounding box center [541, 283] width 1083 height 567
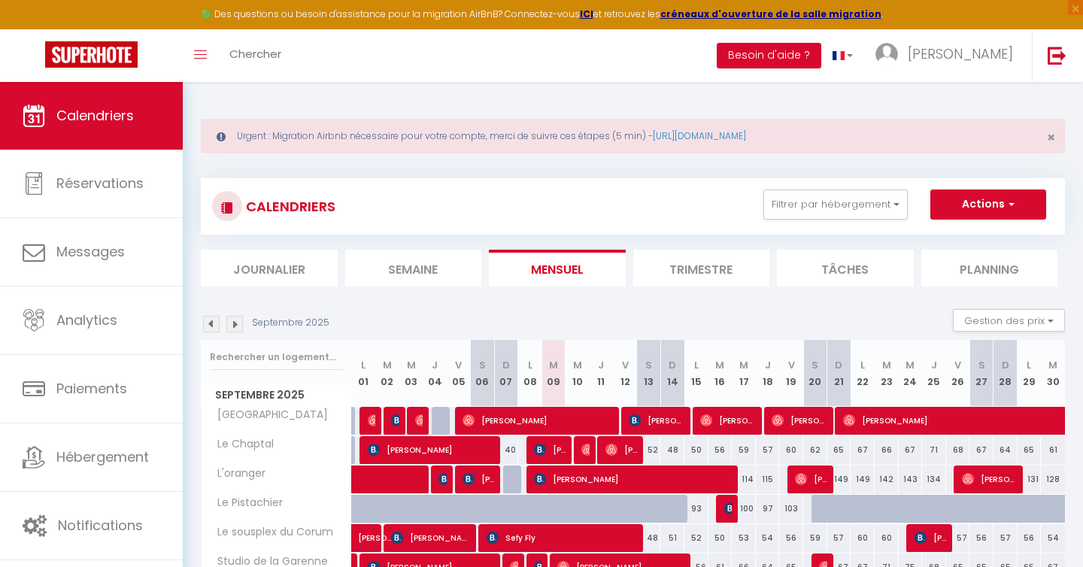
click at [732, 503] on div "100" at bounding box center [744, 509] width 24 height 28
type input "100"
type input "Mer 17 Septembre 2025"
type input "Jeu 18 Septembre 2025"
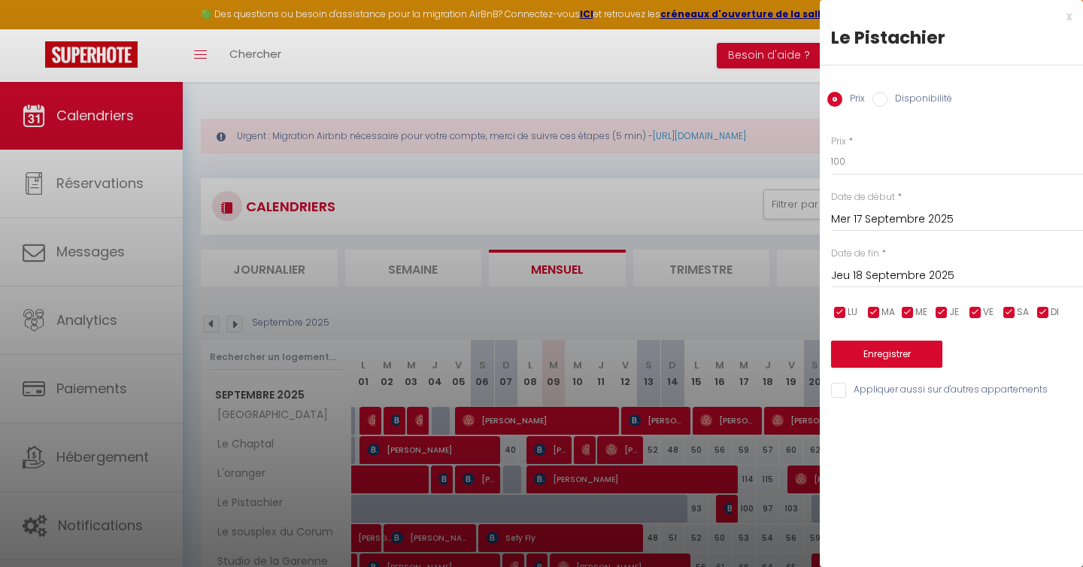
click at [715, 434] on div at bounding box center [541, 283] width 1083 height 567
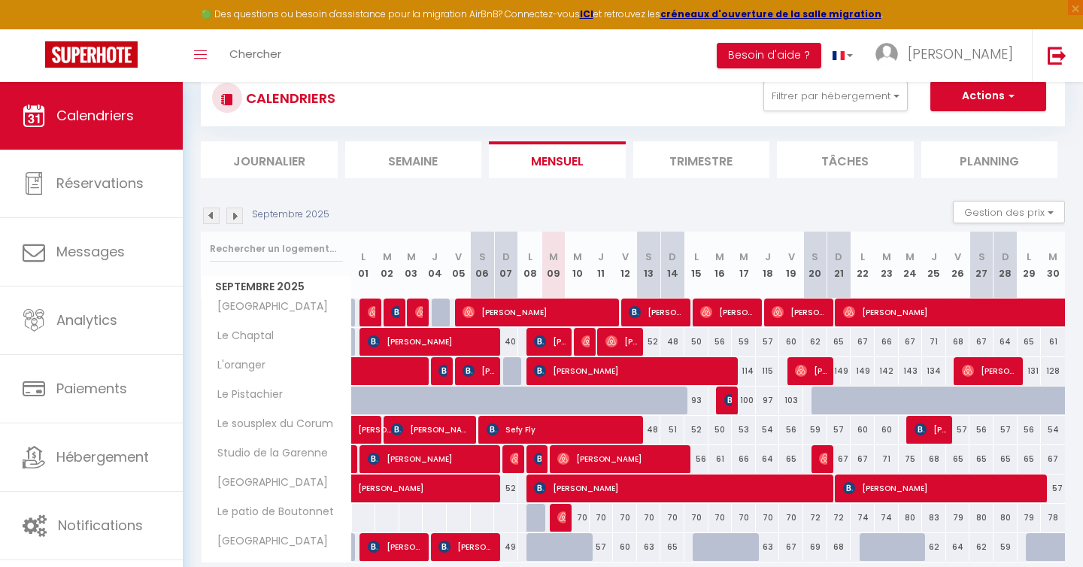
scroll to position [112, 0]
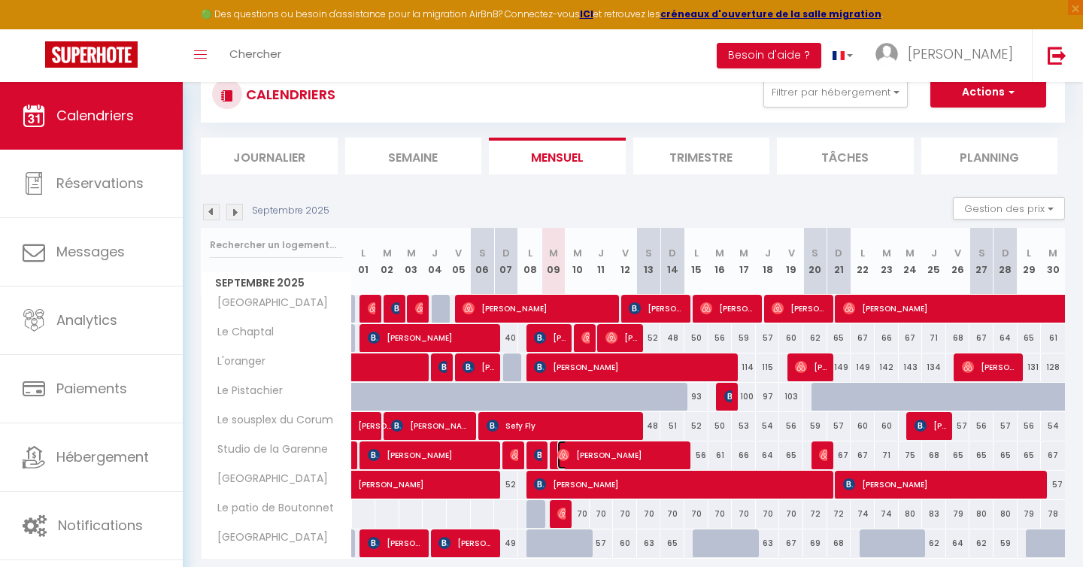
click at [593, 456] on span "[PERSON_NAME]" at bounding box center [621, 455] width 129 height 29
select select "OK"
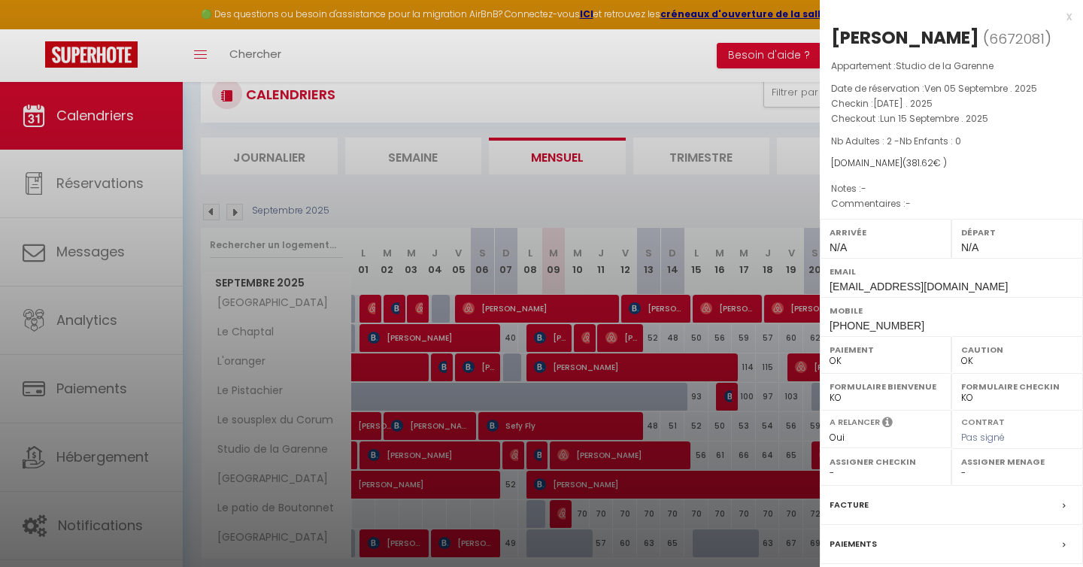
click at [662, 513] on div at bounding box center [541, 283] width 1083 height 567
